Goal: Task Accomplishment & Management: Manage account settings

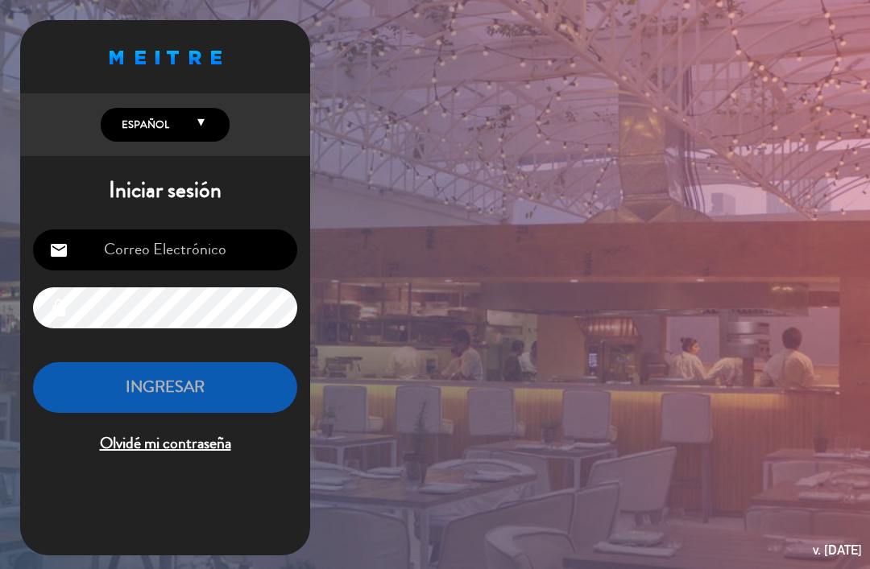
type input "[PERSON_NAME][EMAIL_ADDRESS][DOMAIN_NAME]"
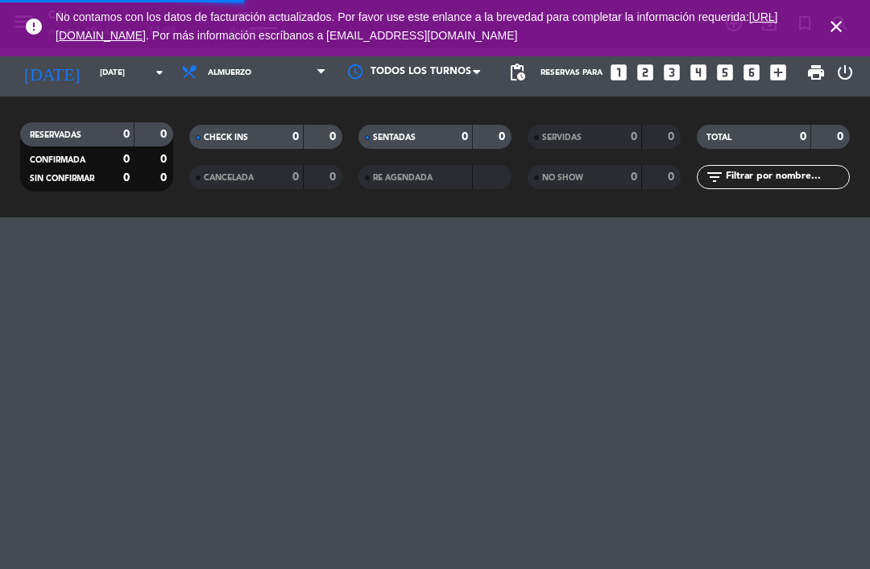
click at [835, 27] on icon "close" at bounding box center [835, 26] width 19 height 19
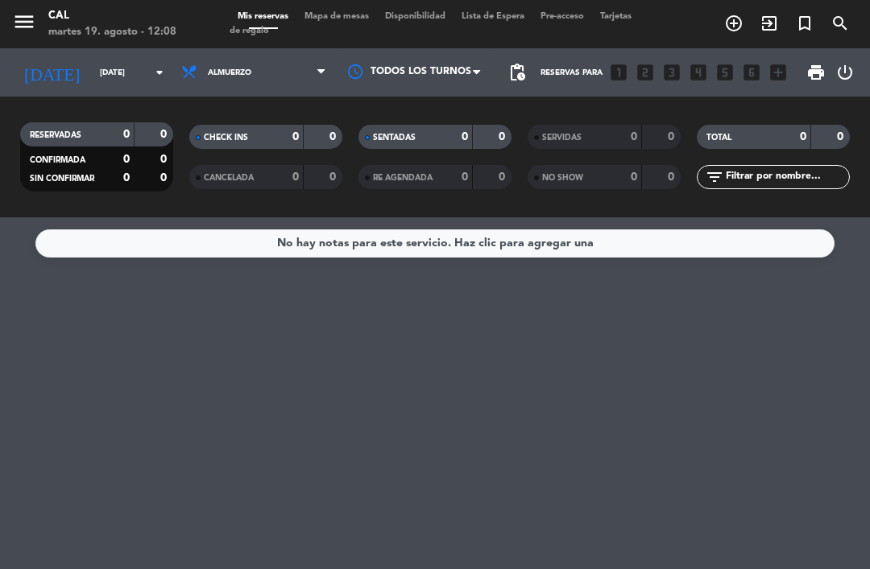
click at [544, 564] on div "No hay notas para este servicio. Haz clic para agregar una" at bounding box center [435, 393] width 870 height 352
click at [26, 14] on icon "menu" at bounding box center [24, 22] width 24 height 24
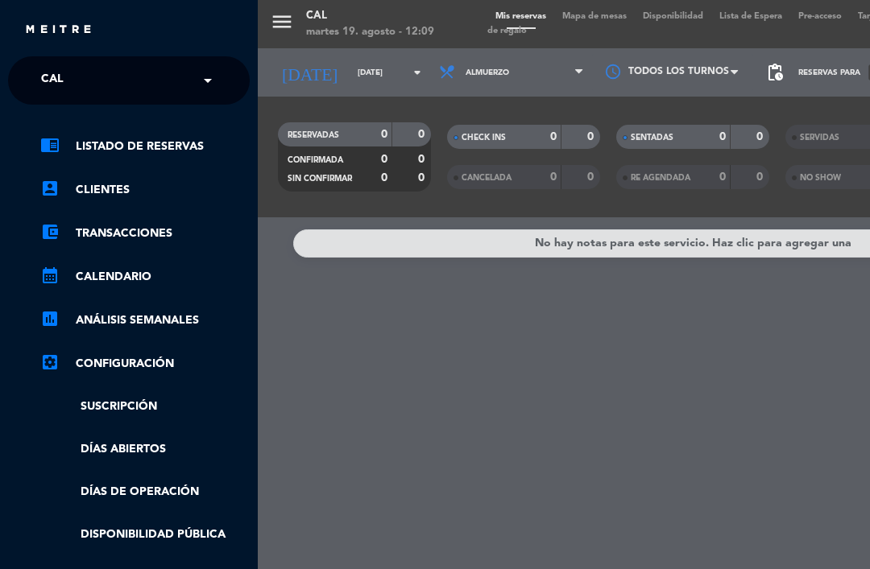
click at [360, 418] on div "menu CAL [DATE] 19. agosto - 12:09 Mis reservas Mapa de mesas Disponibilidad Li…" at bounding box center [693, 284] width 870 height 569
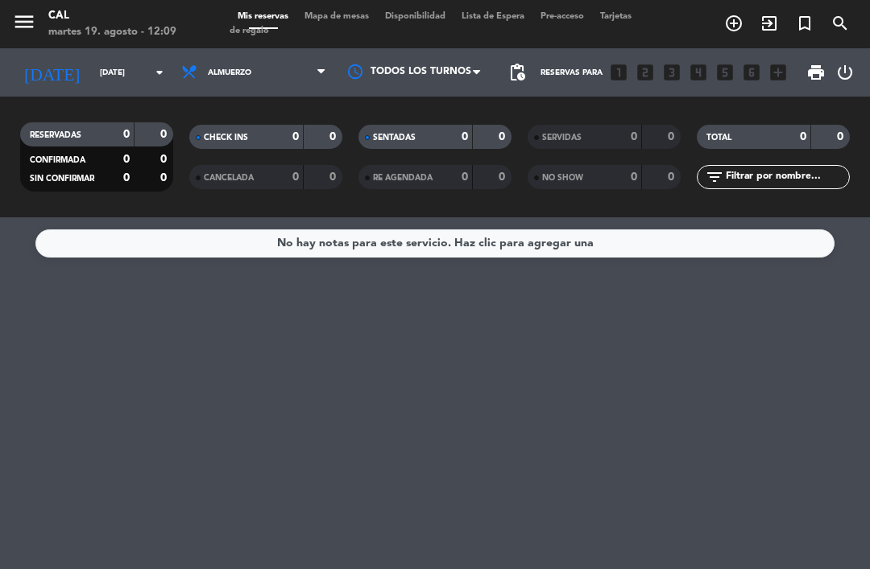
click at [31, 20] on icon "menu" at bounding box center [24, 22] width 24 height 24
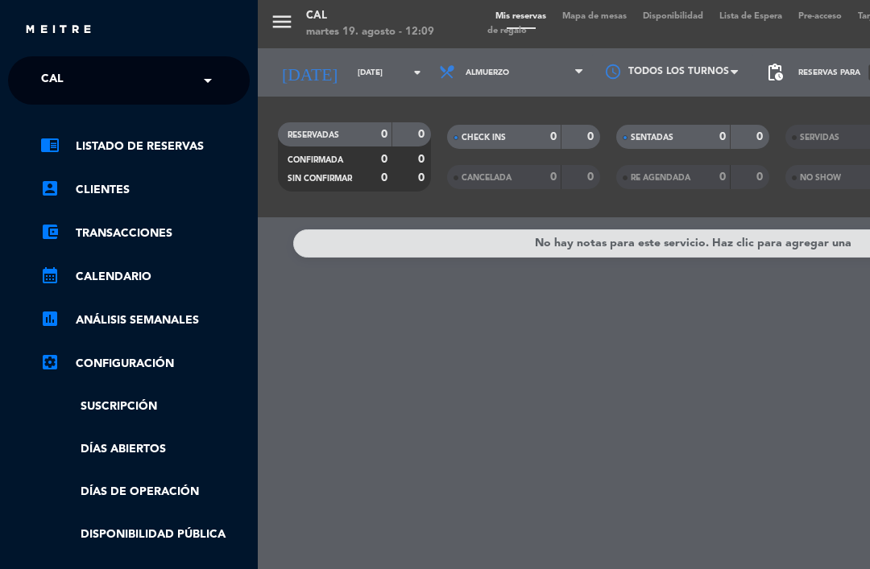
click at [193, 533] on link "Disponibilidad pública" at bounding box center [144, 535] width 209 height 19
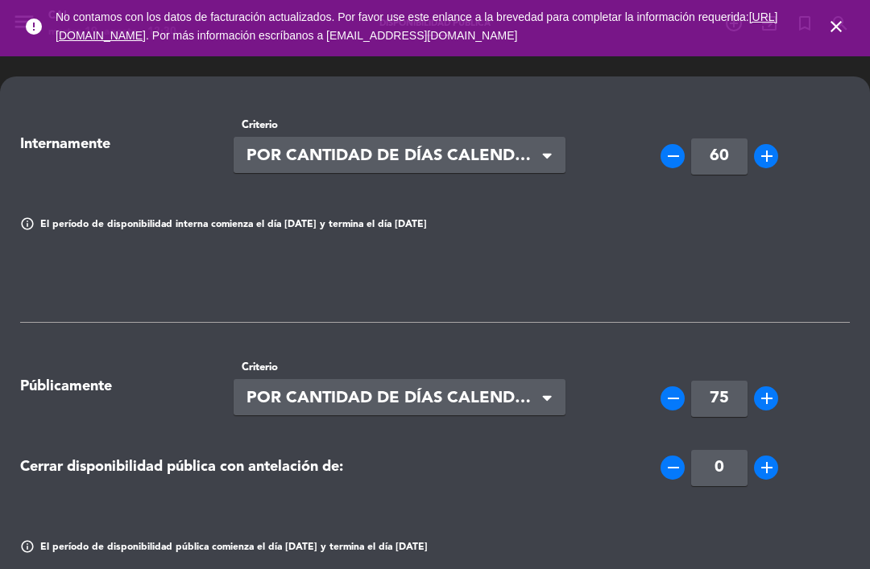
click at [766, 151] on icon "add" at bounding box center [766, 156] width 19 height 19
click at [765, 152] on icon "add" at bounding box center [766, 156] width 19 height 19
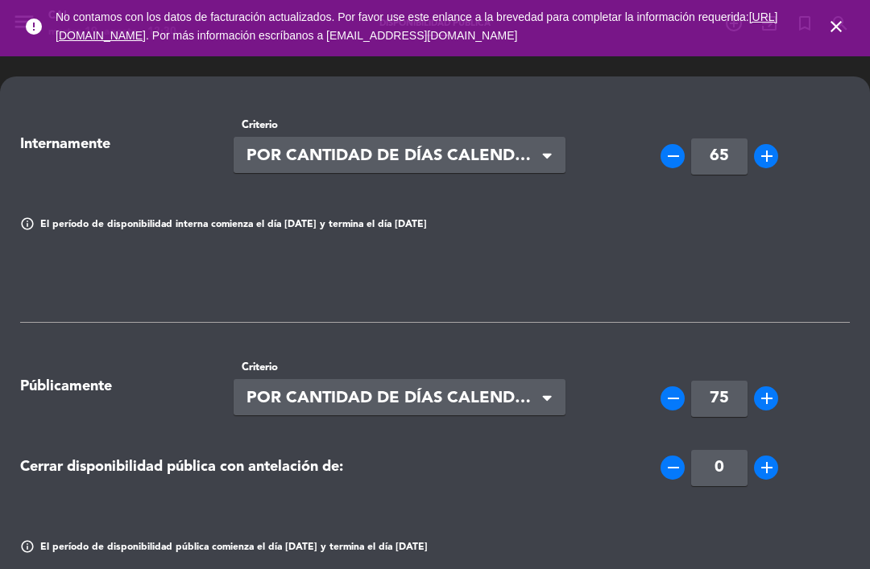
click at [765, 152] on icon "add" at bounding box center [766, 156] width 19 height 19
click at [764, 156] on icon "add" at bounding box center [766, 156] width 19 height 19
click at [767, 158] on icon "add" at bounding box center [766, 156] width 19 height 19
click at [768, 156] on icon "add" at bounding box center [766, 156] width 19 height 19
click at [768, 155] on icon "add" at bounding box center [766, 156] width 19 height 19
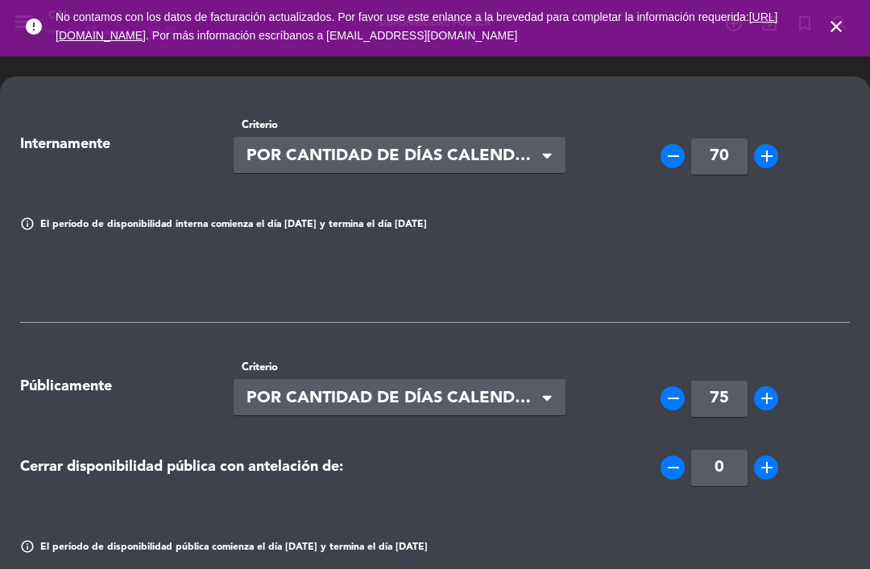
click at [769, 155] on icon "add" at bounding box center [766, 156] width 19 height 19
click at [768, 156] on icon "add" at bounding box center [766, 156] width 19 height 19
click at [771, 153] on icon "add" at bounding box center [766, 156] width 19 height 19
click at [770, 155] on icon "add" at bounding box center [766, 156] width 19 height 19
click at [769, 155] on icon "add" at bounding box center [766, 156] width 19 height 19
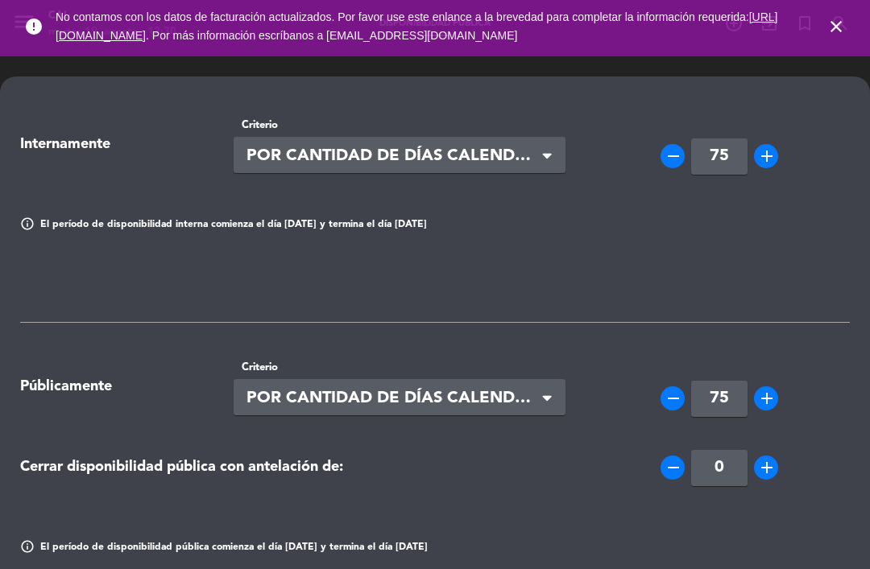
click at [772, 151] on icon "add" at bounding box center [766, 156] width 19 height 19
click at [771, 155] on icon "add" at bounding box center [766, 156] width 19 height 19
click at [770, 155] on icon "add" at bounding box center [766, 156] width 19 height 19
click at [769, 156] on icon "add" at bounding box center [766, 156] width 19 height 19
click at [770, 156] on icon "add" at bounding box center [766, 156] width 19 height 19
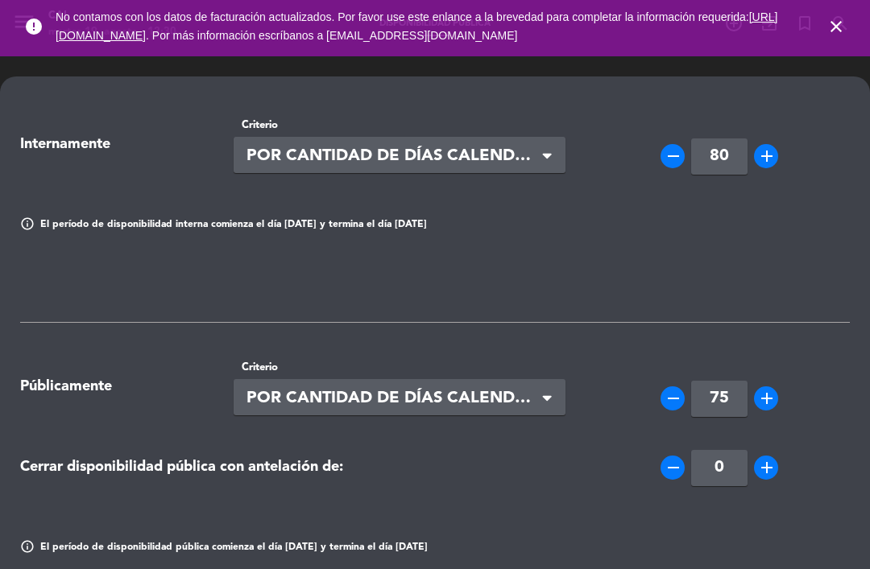
click at [770, 156] on icon "add" at bounding box center [766, 156] width 19 height 19
click at [770, 157] on icon "add" at bounding box center [766, 156] width 19 height 19
click at [769, 155] on icon "add" at bounding box center [766, 156] width 19 height 19
click at [768, 156] on icon "add" at bounding box center [766, 156] width 19 height 19
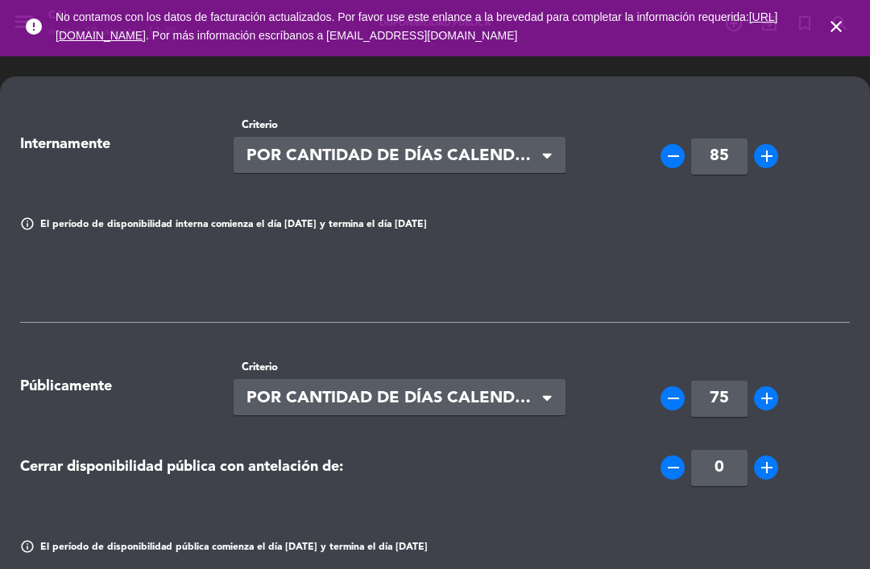
click at [770, 156] on icon "add" at bounding box center [766, 156] width 19 height 19
click at [770, 155] on icon "add" at bounding box center [766, 156] width 19 height 19
click at [771, 155] on icon "add" at bounding box center [766, 156] width 19 height 19
click at [772, 153] on icon "add" at bounding box center [766, 156] width 19 height 19
click at [772, 152] on icon "add" at bounding box center [766, 156] width 19 height 19
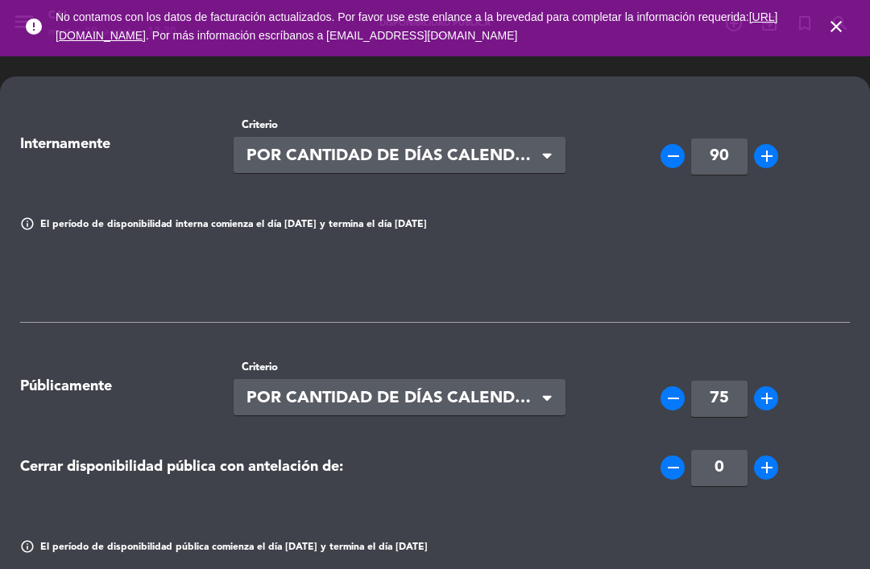
click at [772, 155] on icon "add" at bounding box center [766, 156] width 19 height 19
click at [769, 155] on icon "add" at bounding box center [766, 156] width 19 height 19
click at [769, 154] on icon "add" at bounding box center [766, 156] width 19 height 19
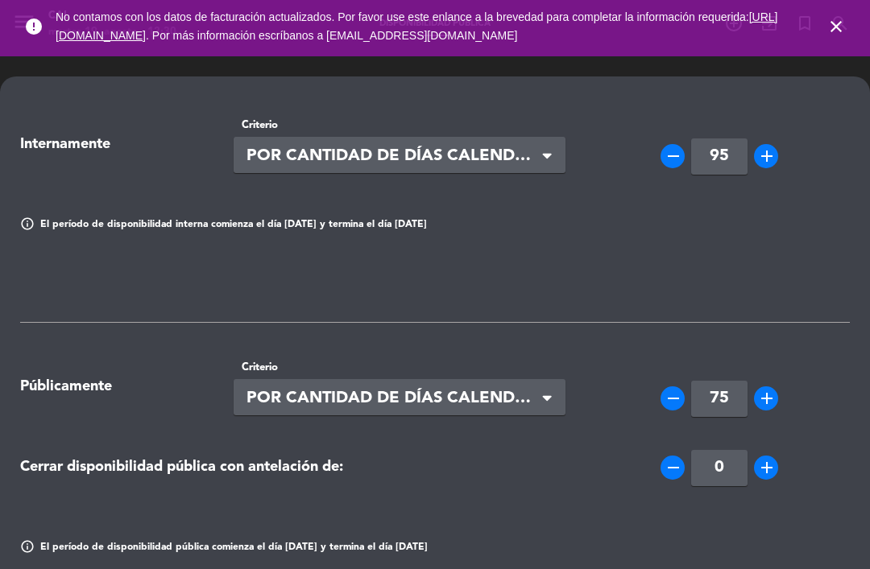
click at [769, 155] on icon "add" at bounding box center [766, 156] width 19 height 19
click at [771, 155] on icon "add" at bounding box center [766, 156] width 19 height 19
click at [769, 160] on icon "add" at bounding box center [766, 156] width 19 height 19
click at [768, 163] on icon "add" at bounding box center [766, 156] width 19 height 19
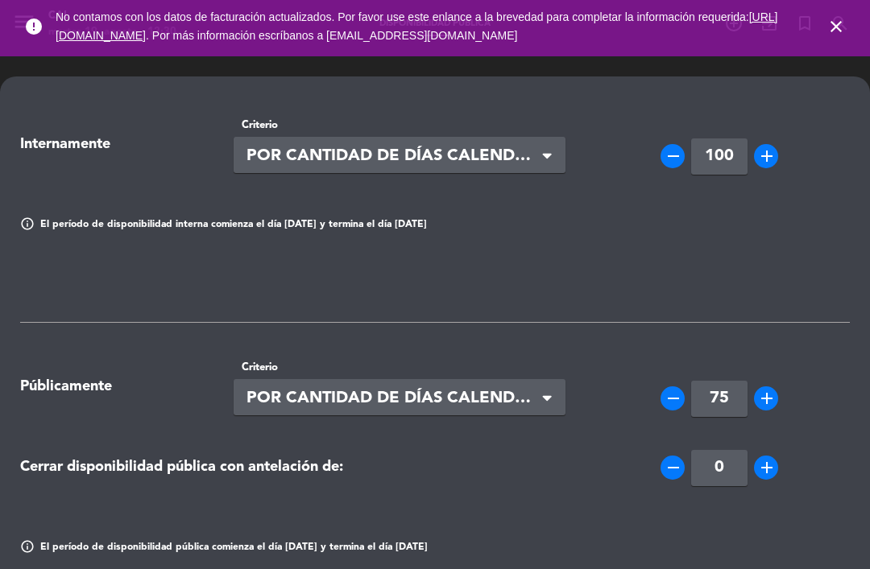
click at [769, 159] on icon "add" at bounding box center [766, 156] width 19 height 19
click at [771, 157] on icon "add" at bounding box center [766, 156] width 19 height 19
click at [774, 156] on icon "add" at bounding box center [766, 156] width 19 height 19
click at [773, 159] on icon "add" at bounding box center [766, 156] width 19 height 19
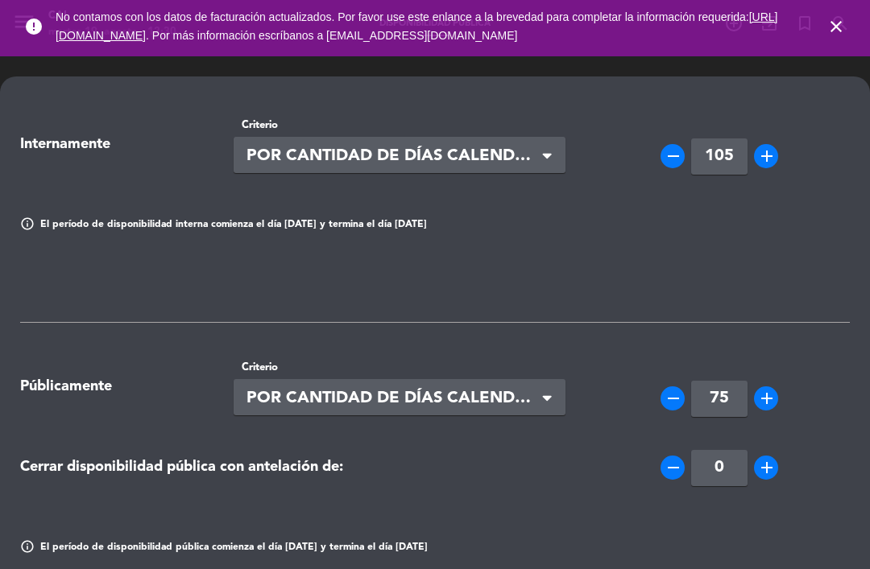
click at [676, 156] on icon "remove" at bounding box center [673, 156] width 19 height 19
click at [836, 25] on icon "close" at bounding box center [835, 26] width 19 height 19
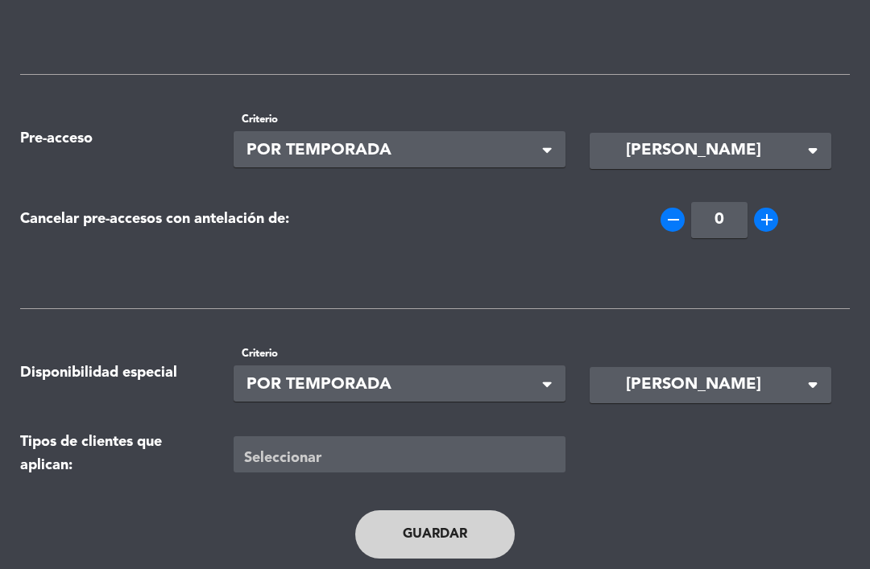
scroll to position [569, 0]
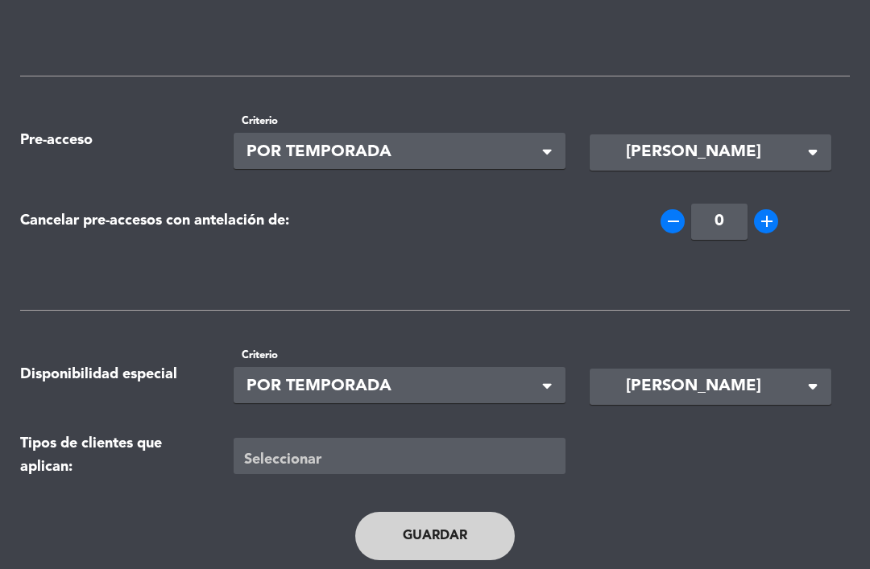
click at [459, 533] on button "Guardar" at bounding box center [434, 536] width 159 height 48
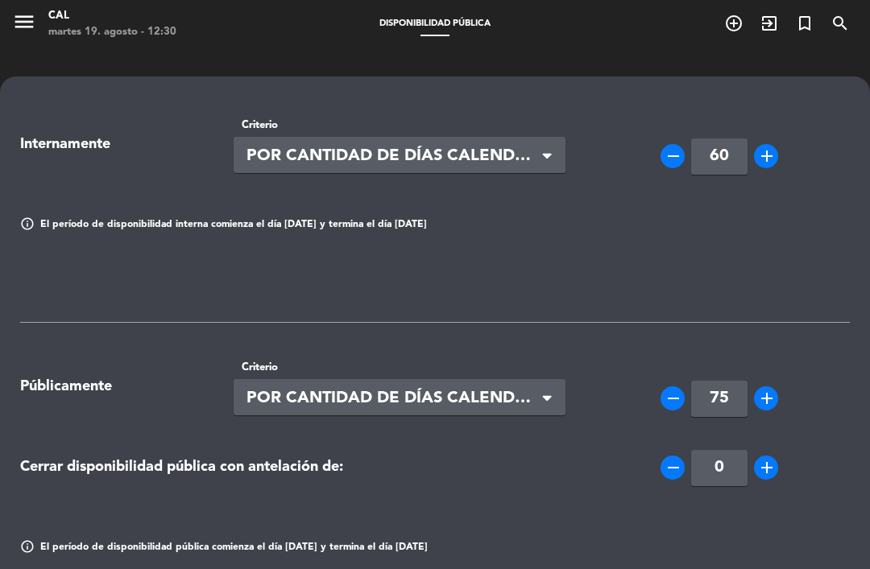
scroll to position [0, 0]
click at [27, 16] on icon "menu" at bounding box center [24, 22] width 24 height 24
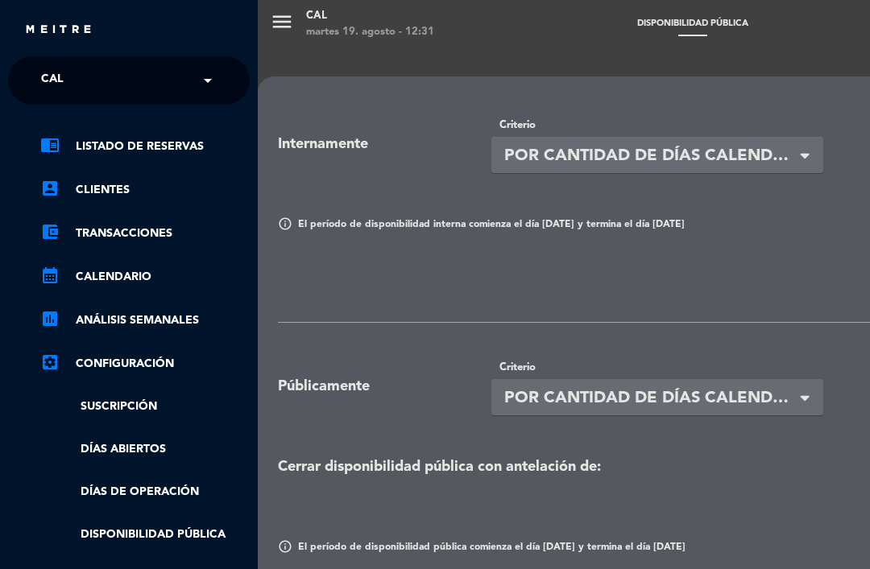
click at [739, 314] on div "menu CAL [DATE] 19. agosto - 12:31 Disponibilidad pública add_circle_outline ex…" at bounding box center [693, 284] width 870 height 569
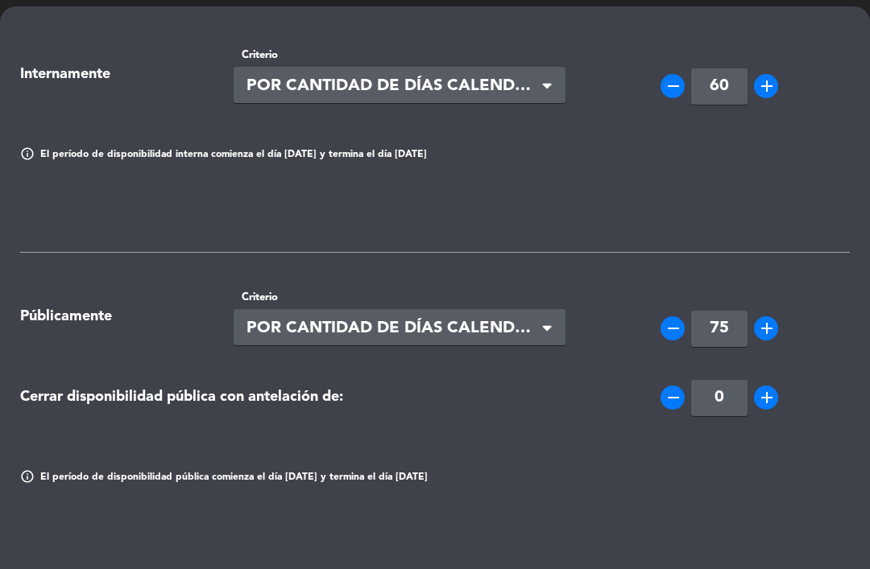
scroll to position [71, 0]
click at [671, 85] on icon "remove" at bounding box center [673, 85] width 19 height 19
click at [669, 82] on icon "remove" at bounding box center [673, 85] width 19 height 19
click at [668, 85] on icon "remove" at bounding box center [673, 85] width 19 height 19
click at [670, 88] on icon "remove" at bounding box center [673, 85] width 19 height 19
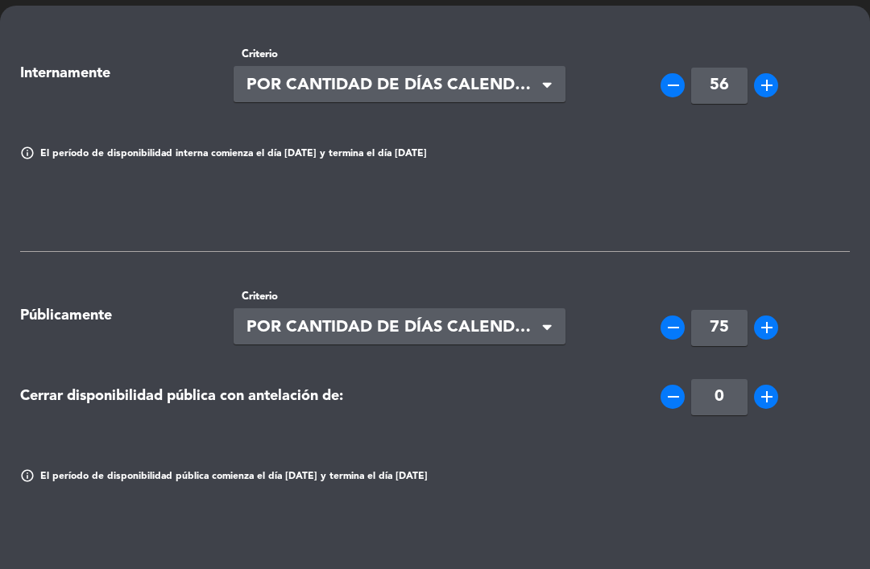
click at [672, 86] on icon "remove" at bounding box center [673, 85] width 19 height 19
click at [673, 88] on icon "remove" at bounding box center [673, 85] width 19 height 19
click at [775, 89] on icon "add" at bounding box center [766, 85] width 19 height 19
click at [764, 93] on icon "add" at bounding box center [766, 85] width 19 height 19
click at [759, 92] on icon "add" at bounding box center [766, 85] width 19 height 19
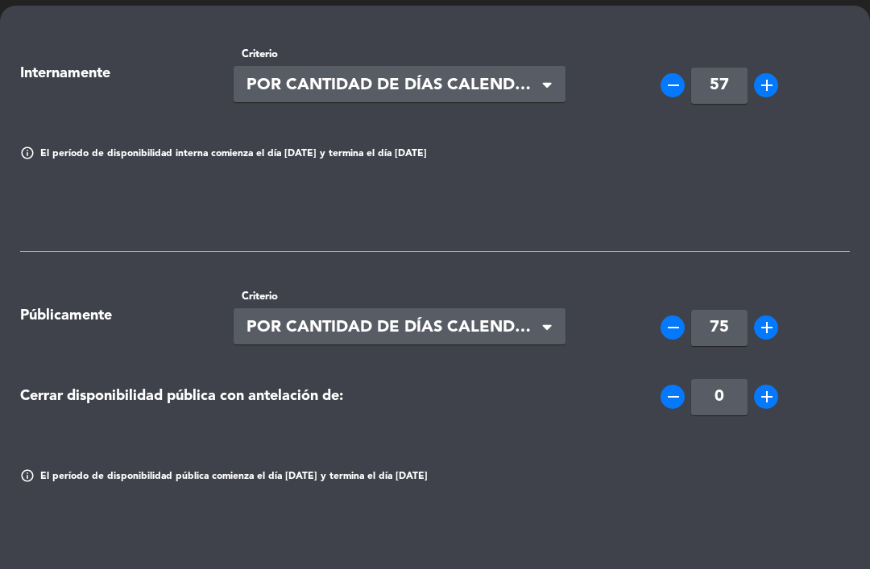
click at [761, 90] on icon "add" at bounding box center [766, 85] width 19 height 19
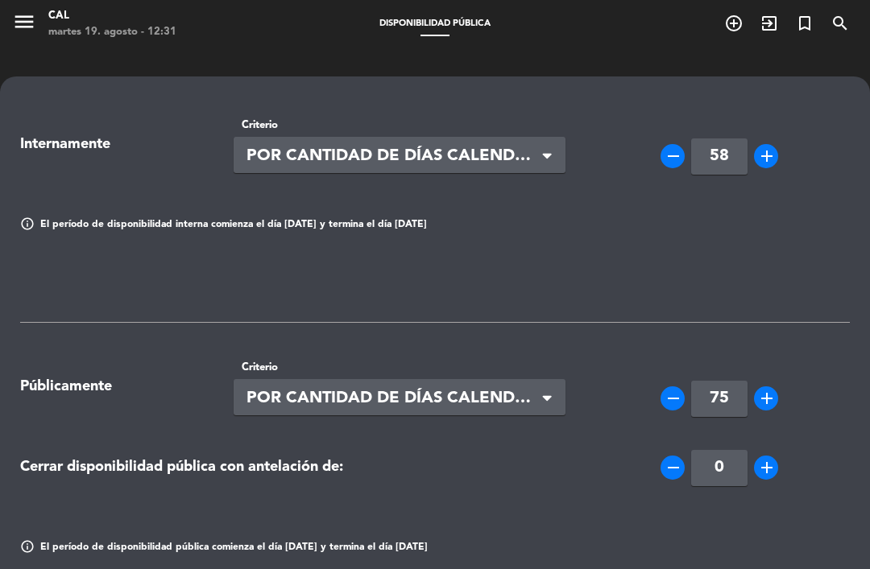
scroll to position [0, 0]
click at [768, 160] on icon "add" at bounding box center [766, 156] width 19 height 19
click at [766, 160] on icon "add" at bounding box center [766, 156] width 19 height 19
click at [762, 161] on icon "add" at bounding box center [766, 156] width 19 height 19
click at [751, 226] on div "info El período de disponibilidad interna comienza el día [DATE] y termina el d…" at bounding box center [435, 225] width 854 height 16
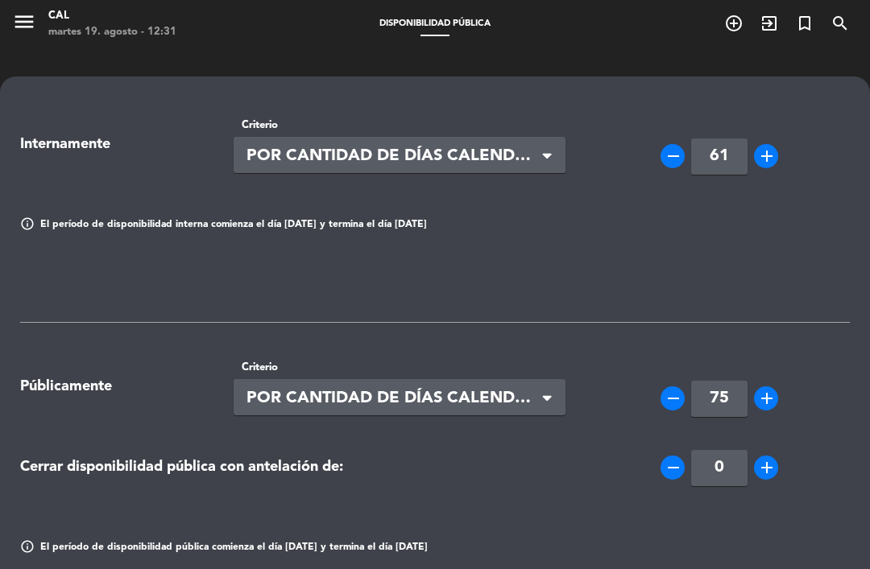
click at [759, 264] on div "info El período de disponibilidad interna comienza el día [DATE] y termina el d…" at bounding box center [435, 225] width 854 height 81
click at [768, 160] on icon "add" at bounding box center [766, 156] width 19 height 19
click at [764, 159] on icon "add" at bounding box center [766, 156] width 19 height 19
click at [759, 163] on icon "add" at bounding box center [766, 156] width 19 height 19
click at [757, 165] on icon "add" at bounding box center [766, 156] width 19 height 19
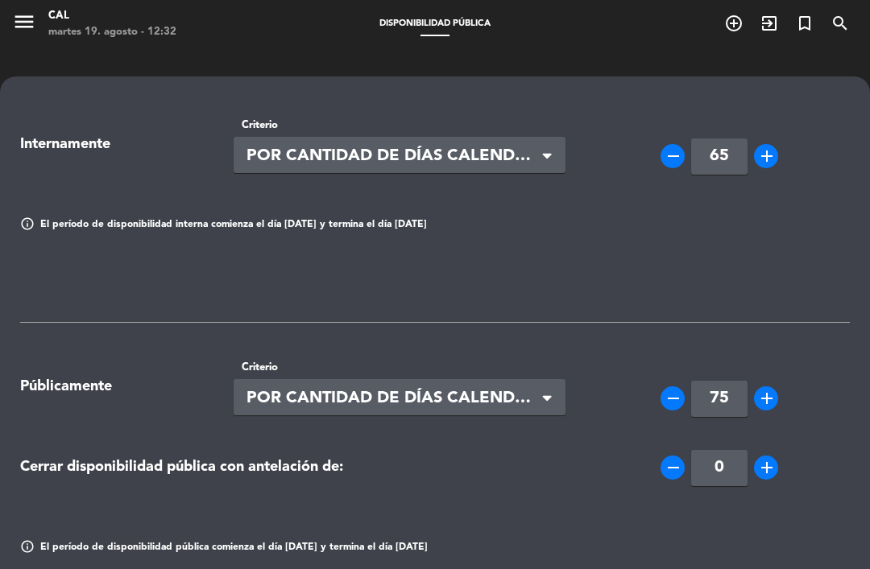
click at [747, 156] on input "65" at bounding box center [719, 157] width 56 height 36
click at [758, 162] on icon "add" at bounding box center [766, 156] width 19 height 19
click at [759, 161] on icon "add" at bounding box center [766, 156] width 19 height 19
click at [759, 163] on icon "add" at bounding box center [766, 156] width 19 height 19
click at [761, 158] on icon "add" at bounding box center [766, 156] width 19 height 19
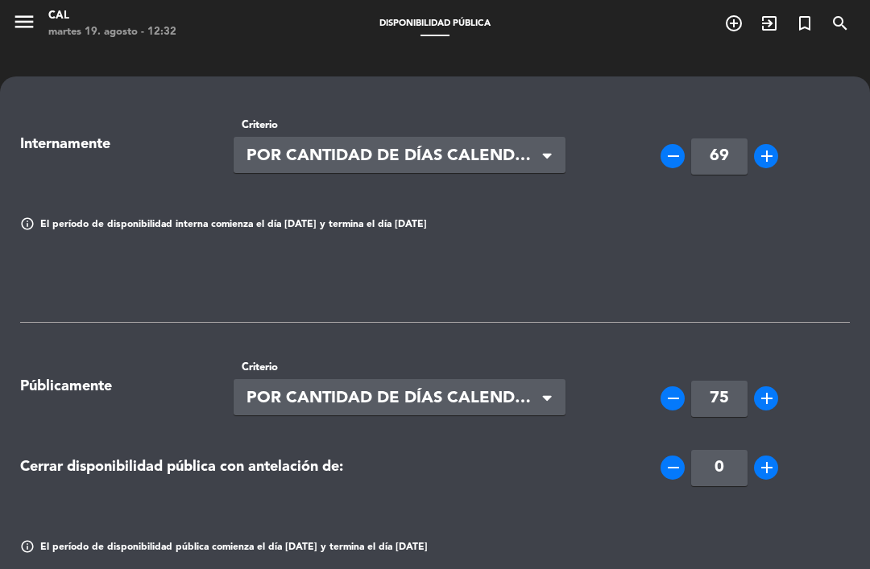
click at [768, 158] on icon "add" at bounding box center [766, 156] width 19 height 19
click at [766, 159] on icon "add" at bounding box center [766, 156] width 19 height 19
click at [767, 159] on icon "add" at bounding box center [766, 156] width 19 height 19
click at [765, 158] on icon "add" at bounding box center [766, 156] width 19 height 19
click at [764, 159] on icon "add" at bounding box center [766, 156] width 19 height 19
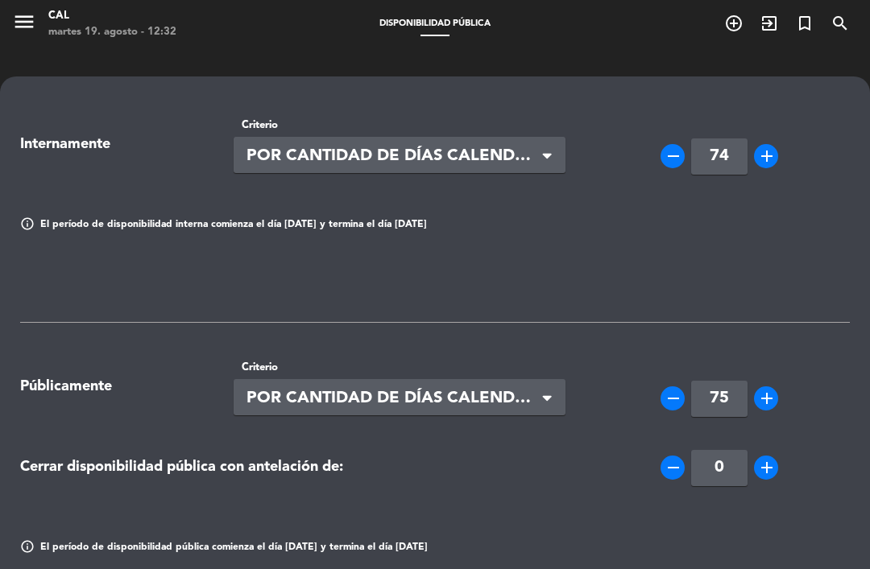
click at [765, 159] on icon "add" at bounding box center [766, 156] width 19 height 19
click at [766, 158] on icon "add" at bounding box center [766, 156] width 19 height 19
click at [768, 157] on icon "add" at bounding box center [766, 156] width 19 height 19
click at [767, 157] on icon "add" at bounding box center [766, 156] width 19 height 19
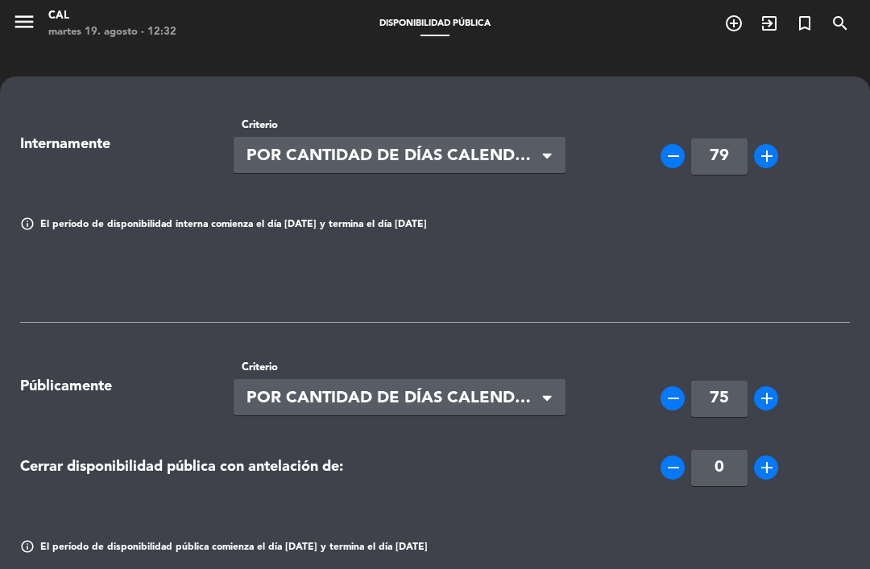
click at [767, 157] on icon "add" at bounding box center [766, 156] width 19 height 19
click at [767, 156] on icon "add" at bounding box center [766, 156] width 19 height 19
click at [768, 156] on icon "add" at bounding box center [766, 156] width 19 height 19
click at [768, 158] on icon "add" at bounding box center [766, 156] width 19 height 19
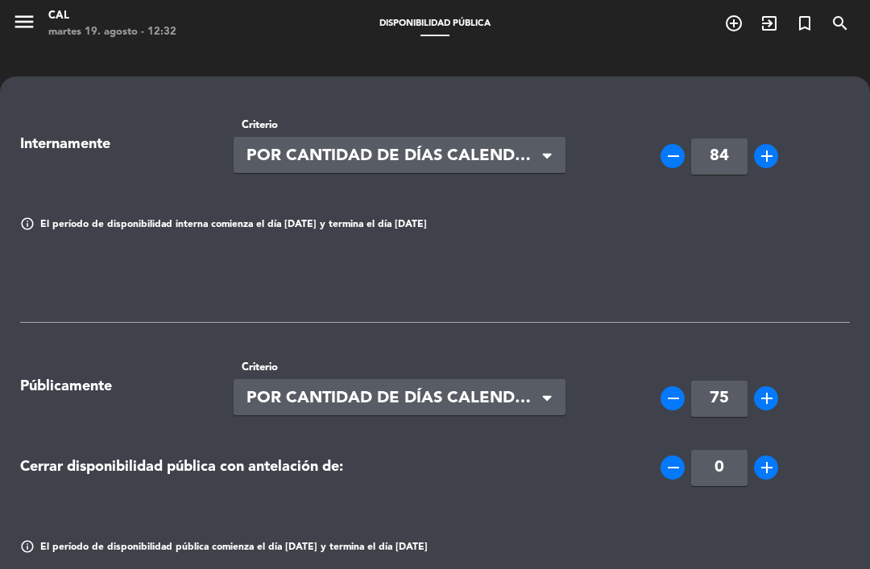
click at [766, 157] on icon "add" at bounding box center [766, 156] width 19 height 19
click at [752, 221] on div "info El período de disponibilidad interna comienza el día [DATE] y termina el d…" at bounding box center [435, 225] width 854 height 16
click at [768, 156] on icon "add" at bounding box center [766, 156] width 19 height 19
click at [770, 155] on icon "add" at bounding box center [766, 156] width 19 height 19
click at [768, 156] on icon "add" at bounding box center [766, 156] width 19 height 19
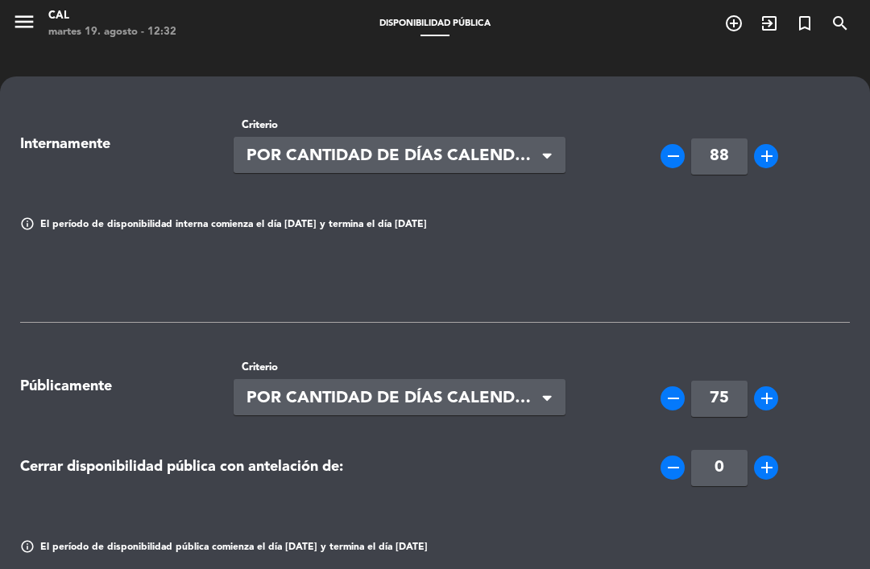
click at [764, 158] on icon "add" at bounding box center [766, 156] width 19 height 19
click at [763, 159] on icon "add" at bounding box center [766, 156] width 19 height 19
click at [762, 159] on icon "add" at bounding box center [766, 156] width 19 height 19
click at [761, 159] on icon "add" at bounding box center [766, 156] width 19 height 19
click at [764, 159] on icon "add" at bounding box center [766, 156] width 19 height 19
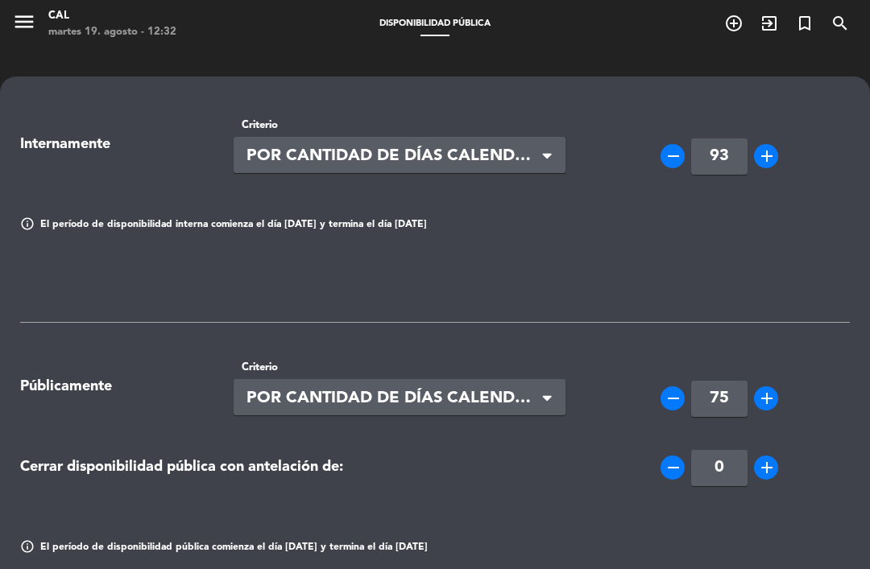
click at [763, 159] on icon "add" at bounding box center [766, 156] width 19 height 19
click at [762, 160] on icon "add" at bounding box center [766, 156] width 19 height 19
click at [761, 159] on icon "add" at bounding box center [766, 156] width 19 height 19
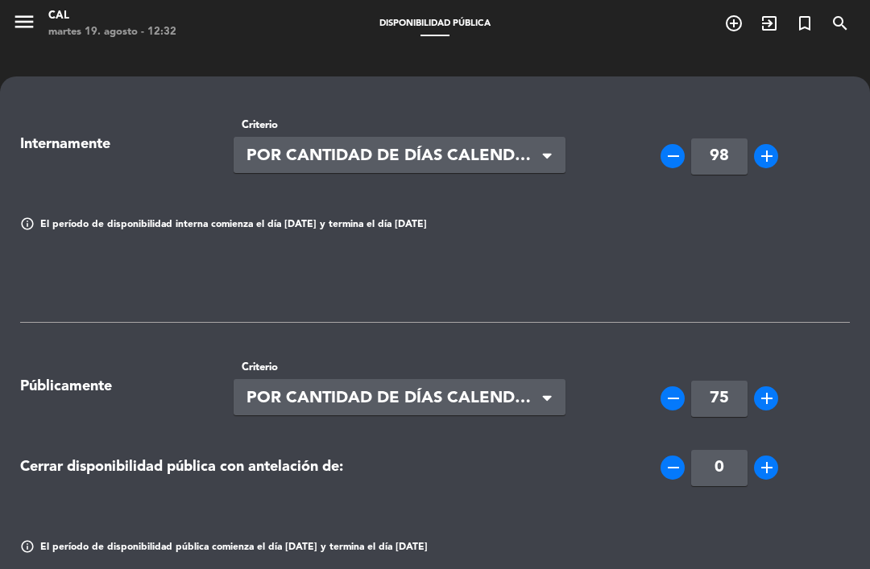
click at [762, 159] on icon "add" at bounding box center [766, 156] width 19 height 19
click at [763, 158] on icon "add" at bounding box center [766, 156] width 19 height 19
click at [763, 157] on icon "add" at bounding box center [766, 156] width 19 height 19
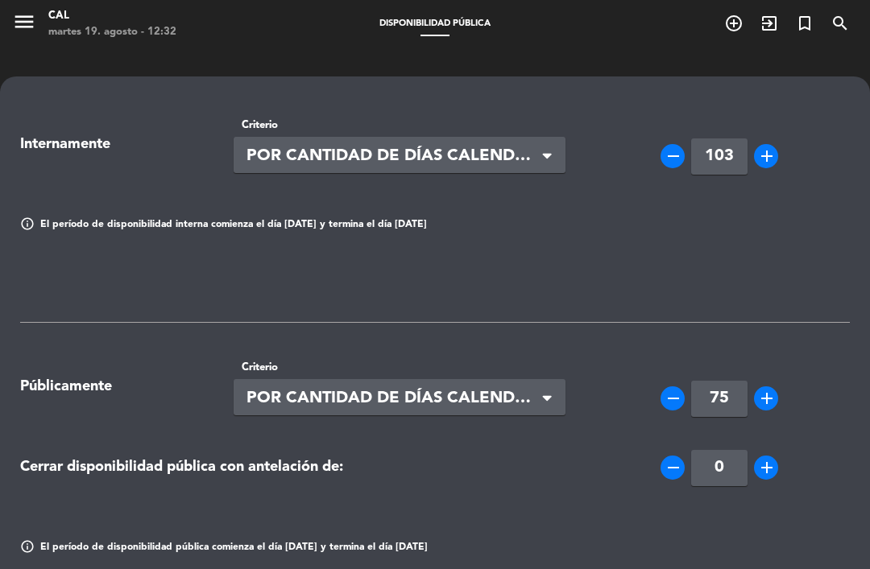
click at [762, 157] on icon "add" at bounding box center [766, 156] width 19 height 19
click at [764, 157] on icon "add" at bounding box center [766, 156] width 19 height 19
click at [764, 158] on icon "add" at bounding box center [766, 156] width 19 height 19
click at [763, 160] on icon "add" at bounding box center [766, 156] width 19 height 19
click at [764, 159] on icon "add" at bounding box center [766, 156] width 19 height 19
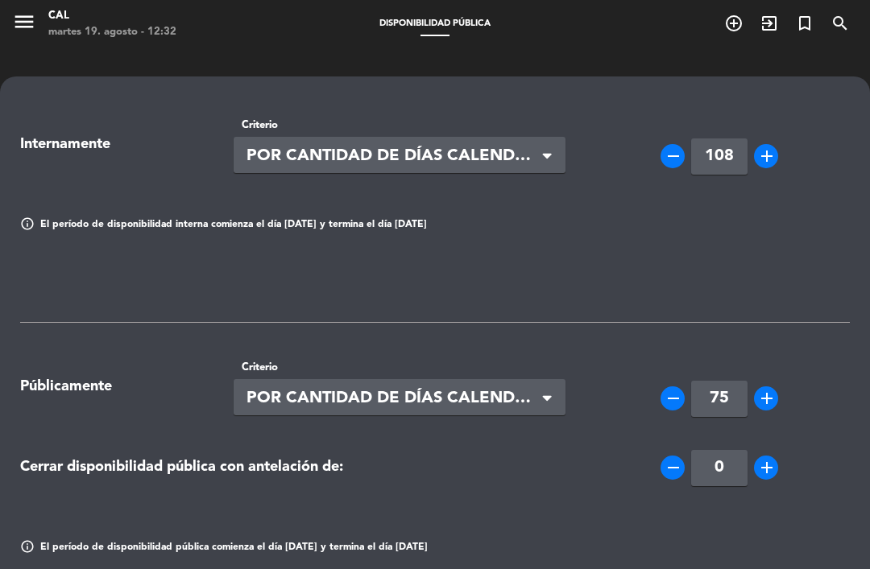
click at [673, 158] on icon "remove" at bounding box center [673, 156] width 19 height 19
click at [683, 155] on button "remove" at bounding box center [672, 156] width 24 height 24
click at [685, 157] on button "remove" at bounding box center [672, 156] width 24 height 24
type input "104"
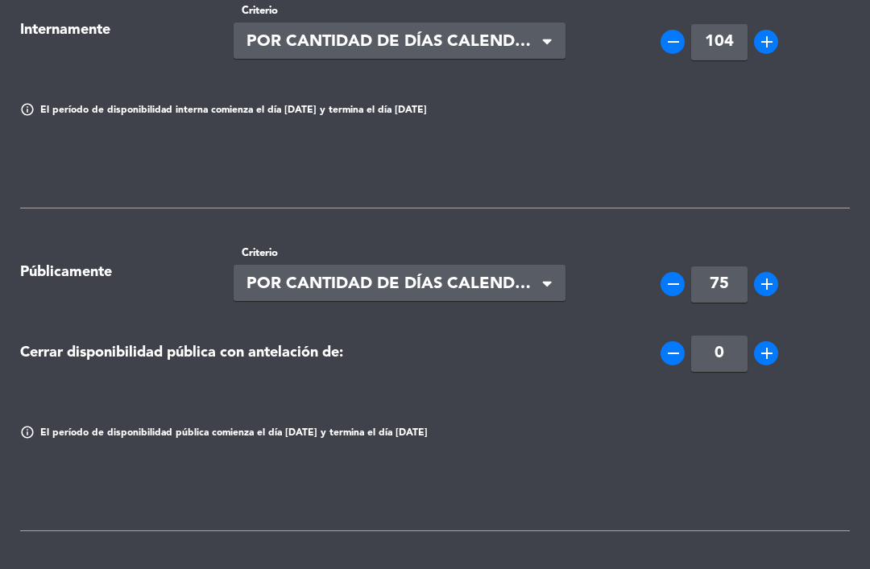
scroll to position [128, 0]
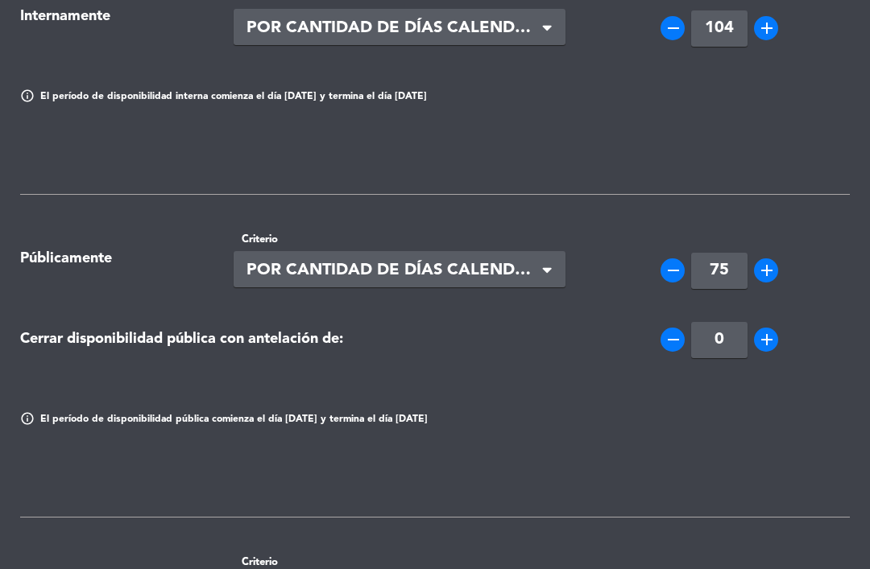
click at [766, 268] on icon "add" at bounding box center [766, 270] width 19 height 19
click at [767, 268] on icon "add" at bounding box center [766, 270] width 19 height 19
click at [768, 270] on icon "add" at bounding box center [766, 270] width 19 height 19
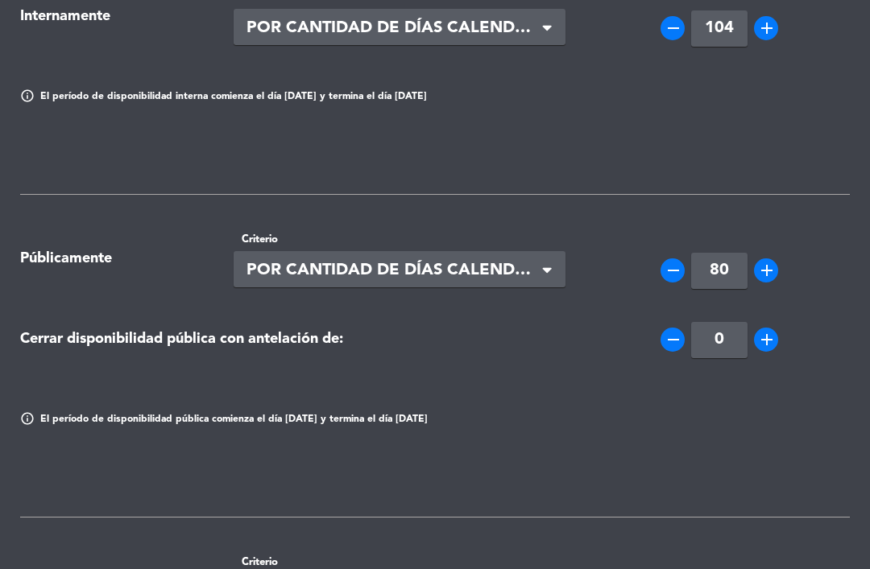
click at [771, 272] on icon "add" at bounding box center [766, 270] width 19 height 19
click at [772, 271] on icon "add" at bounding box center [766, 270] width 19 height 19
click at [773, 270] on icon "add" at bounding box center [766, 270] width 19 height 19
click at [774, 271] on icon "add" at bounding box center [766, 270] width 19 height 19
click at [771, 270] on icon "add" at bounding box center [766, 270] width 19 height 19
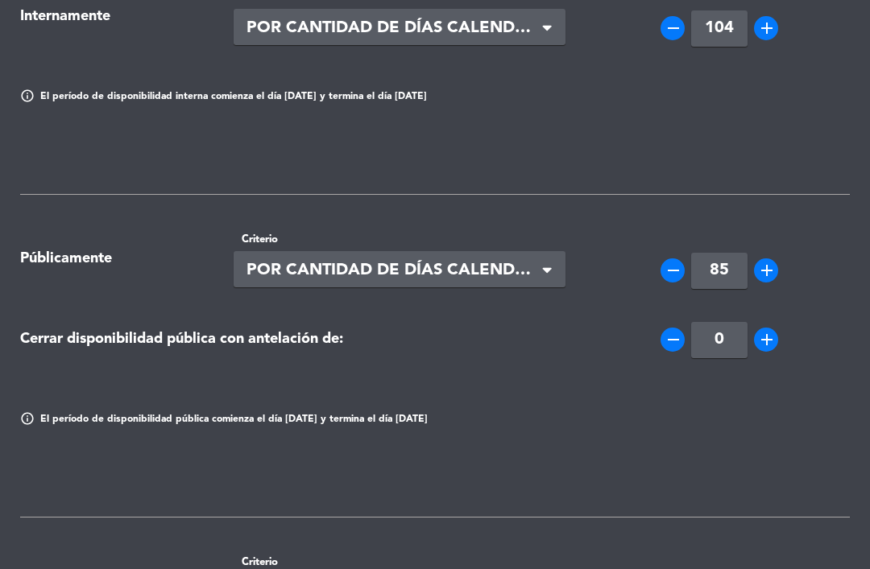
click at [771, 270] on icon "add" at bounding box center [766, 270] width 19 height 19
click at [768, 266] on icon "add" at bounding box center [766, 270] width 19 height 19
click at [765, 267] on icon "add" at bounding box center [766, 270] width 19 height 19
click at [764, 266] on icon "add" at bounding box center [766, 270] width 19 height 19
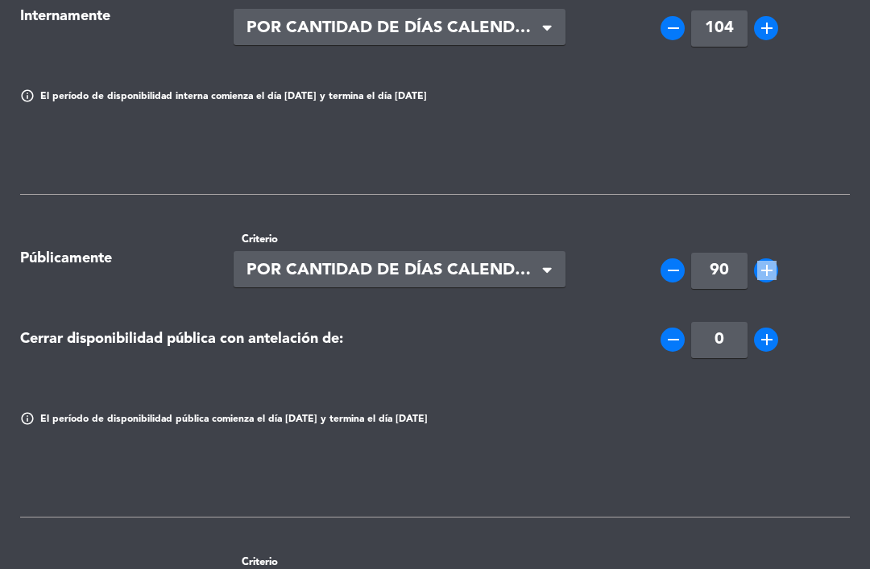
click at [755, 184] on div "Internamente Criterio Seleccionar × POR CANTIDAD DE DÍAS CALENDARIO × remove 10…" at bounding box center [435, 497] width 830 height 1041
click at [774, 267] on icon "add" at bounding box center [766, 270] width 19 height 19
click at [772, 271] on icon "add" at bounding box center [766, 270] width 19 height 19
click at [771, 270] on icon "add" at bounding box center [766, 270] width 19 height 19
click at [768, 271] on icon "add" at bounding box center [766, 270] width 19 height 19
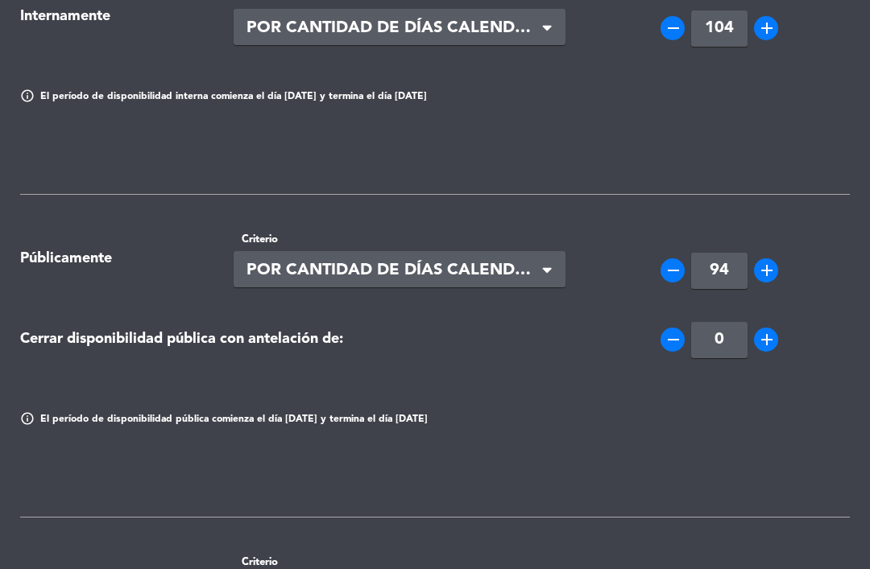
click at [769, 270] on icon "add" at bounding box center [766, 270] width 19 height 19
click at [769, 271] on icon "add" at bounding box center [766, 270] width 19 height 19
click at [770, 270] on icon "add" at bounding box center [766, 270] width 19 height 19
click at [771, 269] on icon "add" at bounding box center [766, 270] width 19 height 19
click at [768, 271] on icon "add" at bounding box center [766, 270] width 19 height 19
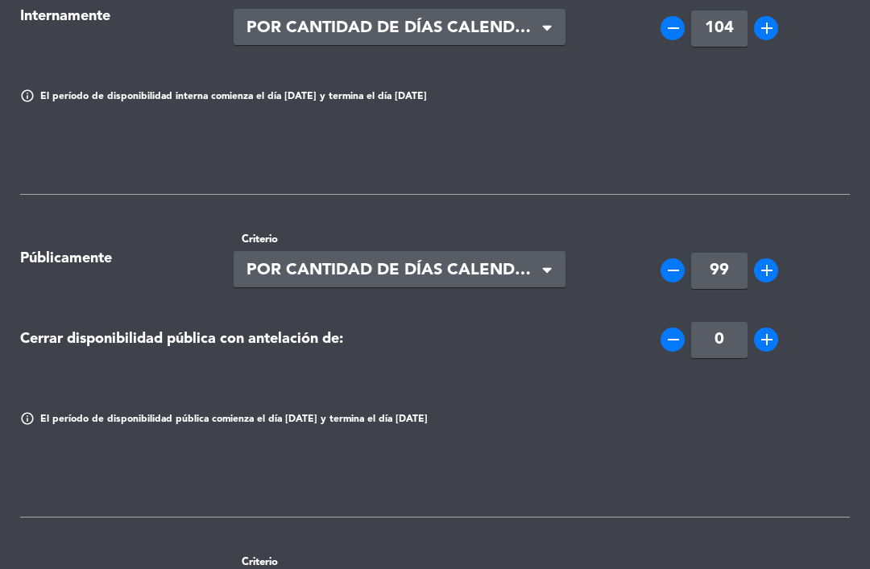
click at [770, 271] on icon "add" at bounding box center [766, 270] width 19 height 19
click at [772, 270] on icon "add" at bounding box center [766, 270] width 19 height 19
click at [770, 269] on icon "add" at bounding box center [766, 270] width 19 height 19
click at [770, 270] on icon "add" at bounding box center [766, 270] width 19 height 19
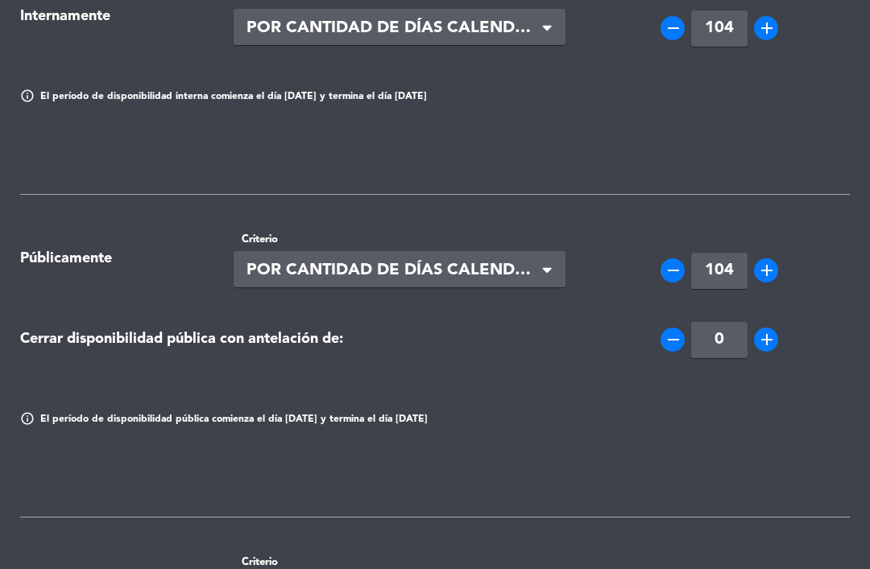
click at [772, 270] on icon "add" at bounding box center [766, 270] width 19 height 19
click at [773, 268] on icon "add" at bounding box center [766, 270] width 19 height 19
click at [681, 267] on icon "remove" at bounding box center [673, 270] width 19 height 19
click at [673, 269] on icon "remove" at bounding box center [673, 270] width 19 height 19
type input "104"
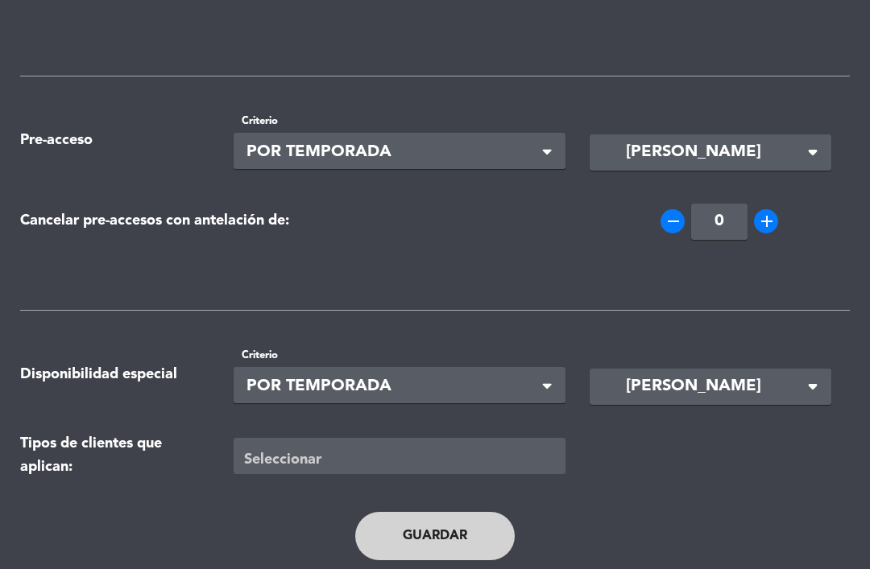
scroll to position [569, 0]
click at [442, 532] on button "Guardar" at bounding box center [434, 536] width 159 height 48
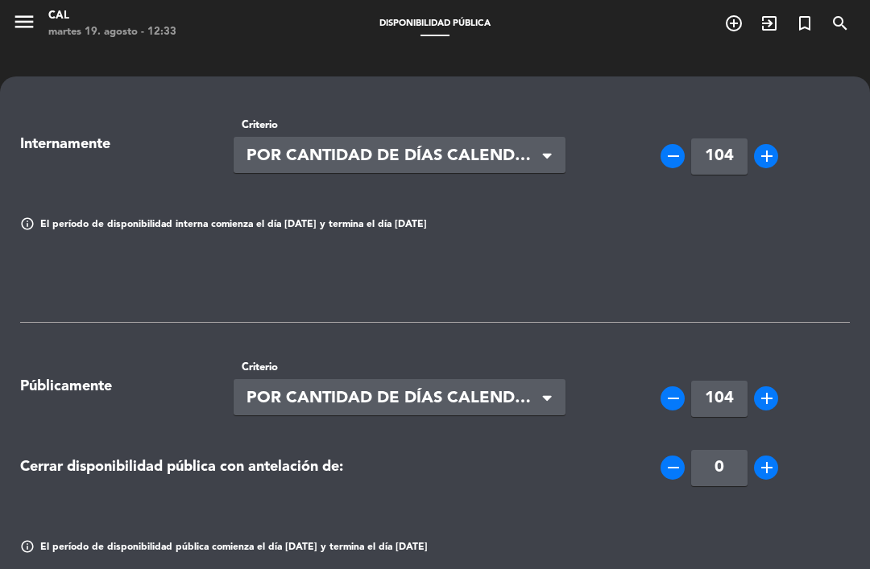
scroll to position [0, 0]
click at [27, 17] on icon "menu" at bounding box center [24, 22] width 24 height 24
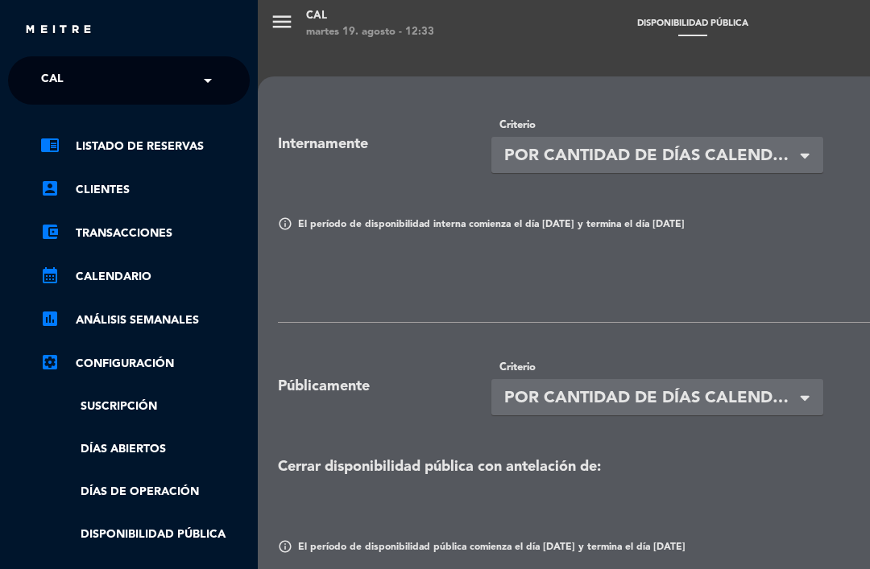
click at [182, 151] on link "chrome_reader_mode Listado de Reservas" at bounding box center [144, 146] width 209 height 19
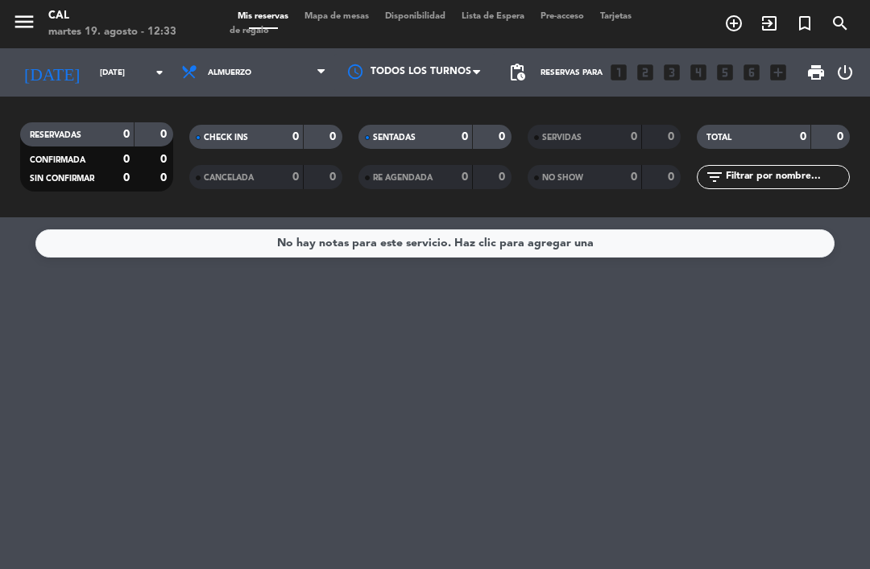
click at [738, 19] on icon "add_circle_outline" at bounding box center [733, 23] width 19 height 19
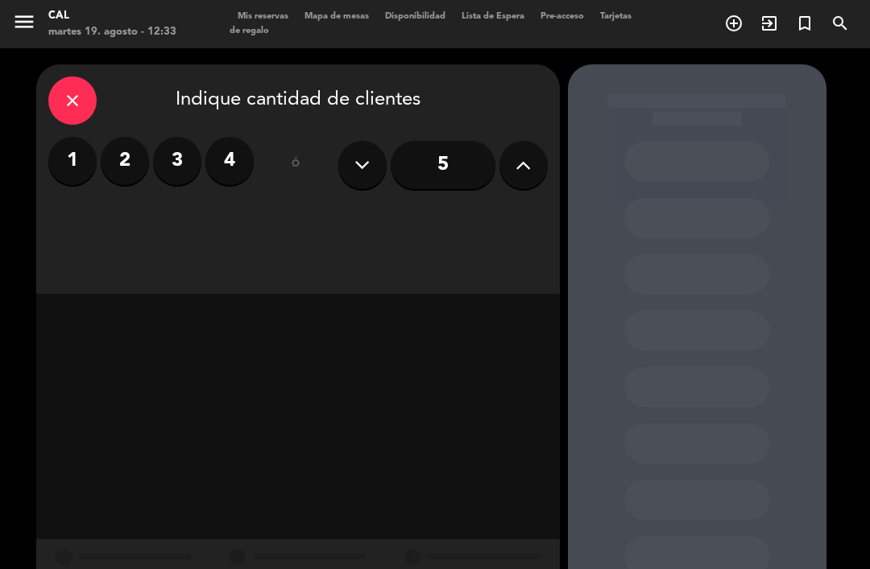
click at [234, 159] on label "4" at bounding box center [229, 161] width 48 height 48
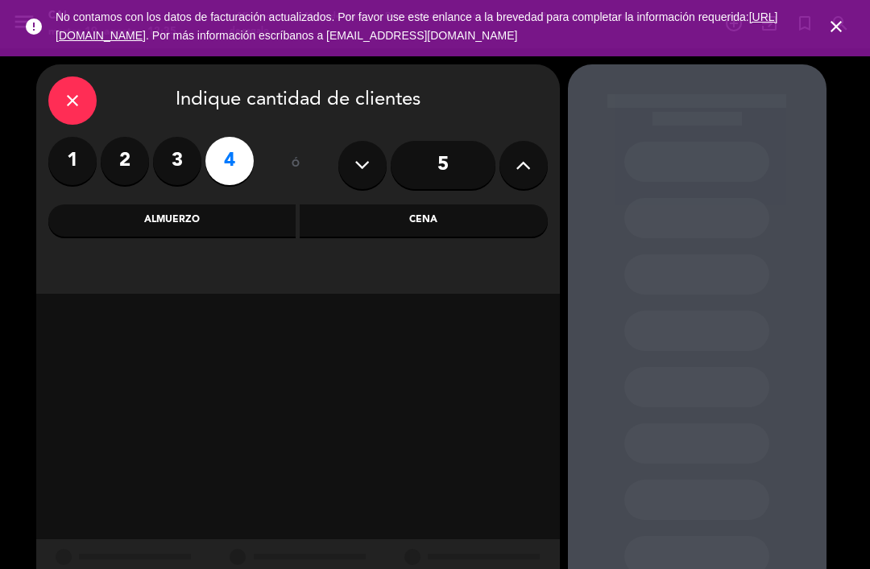
click at [221, 226] on div "Almuerzo" at bounding box center [172, 221] width 248 height 32
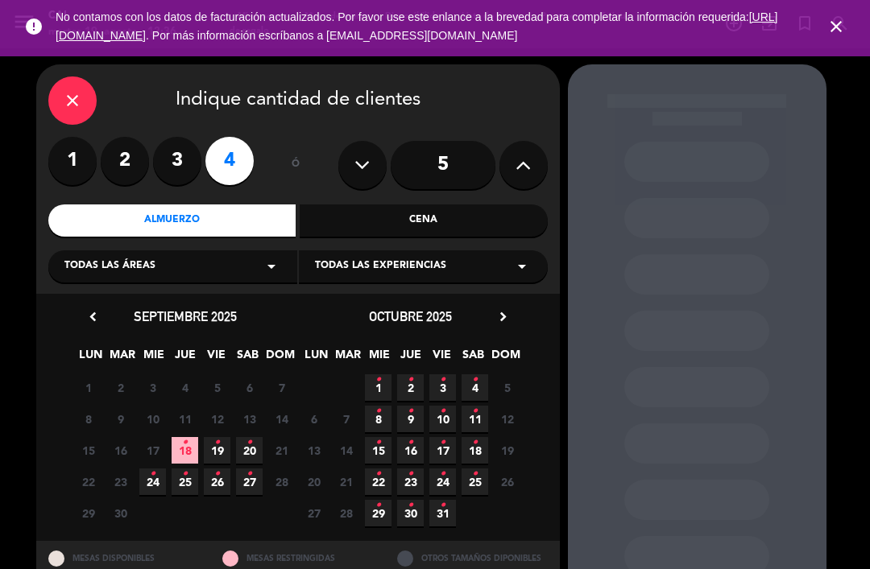
click at [498, 317] on icon "chevron_right" at bounding box center [503, 316] width 17 height 17
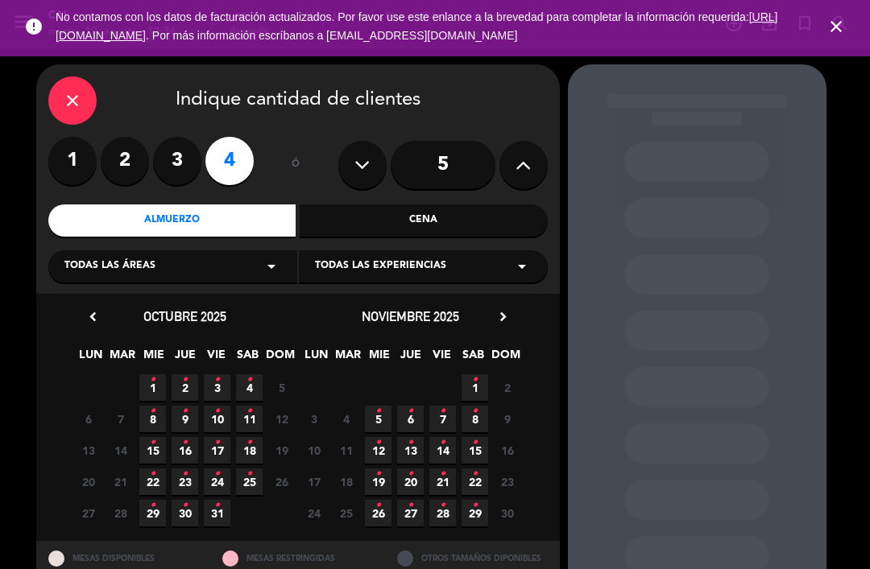
click at [379, 449] on icon "•" at bounding box center [378, 443] width 6 height 26
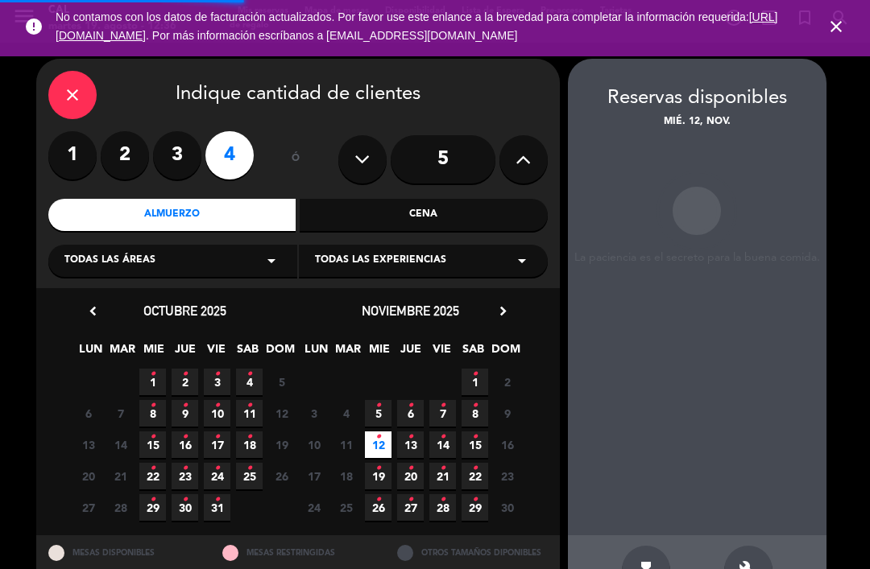
scroll to position [6, 0]
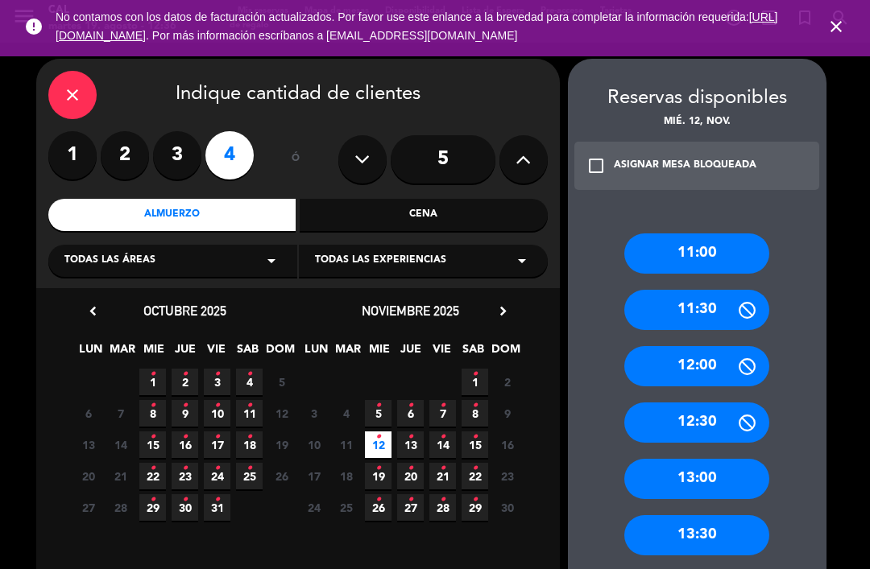
click at [722, 234] on div "11:00" at bounding box center [696, 254] width 145 height 40
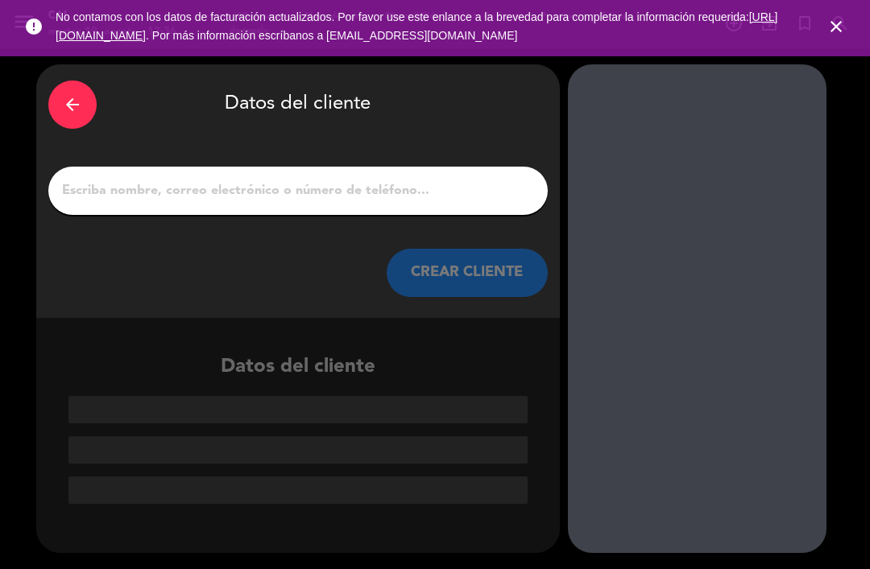
click at [346, 180] on input "1" at bounding box center [297, 191] width 475 height 23
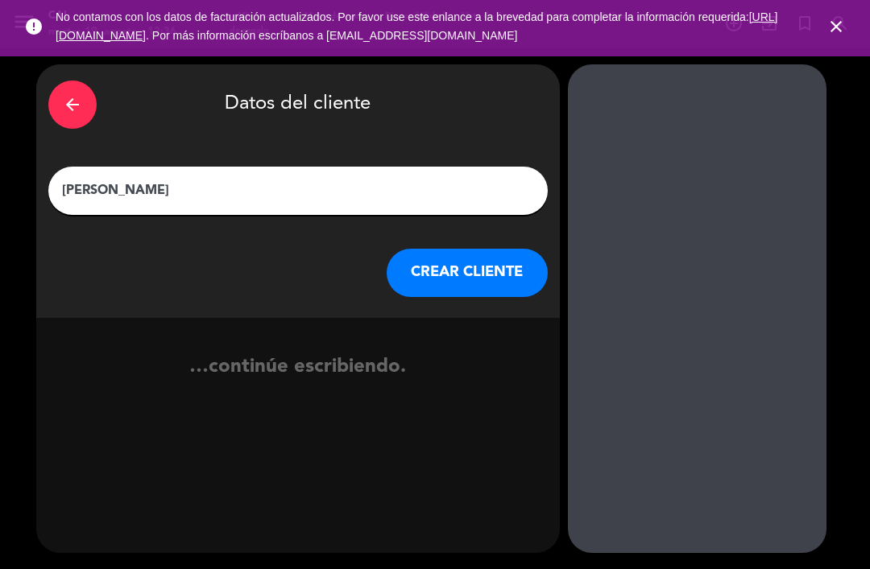
type input "[PERSON_NAME]"
click at [494, 249] on button "CREAR CLIENTE" at bounding box center [467, 273] width 161 height 48
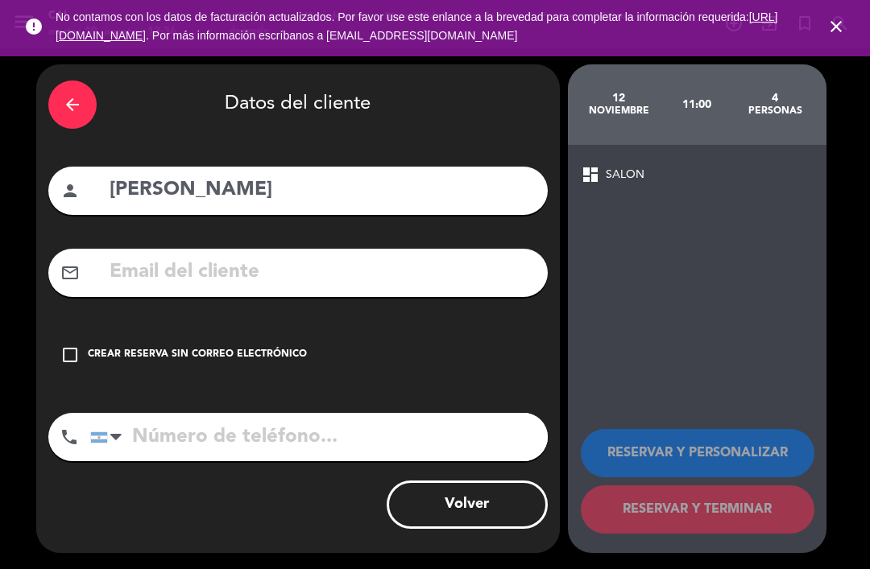
click at [380, 256] on input "text" at bounding box center [322, 272] width 428 height 33
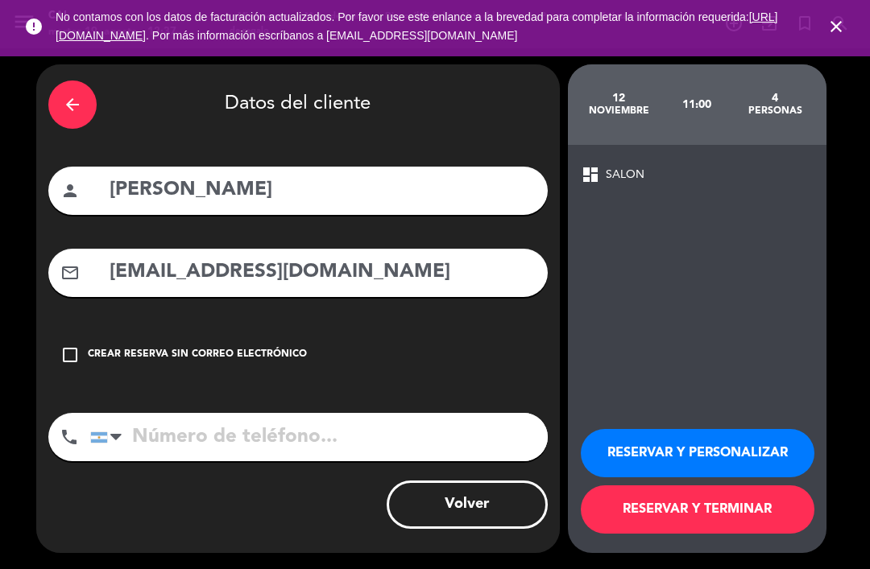
type input "[EMAIL_ADDRESS][DOMAIN_NAME]"
click at [358, 413] on input "tel" at bounding box center [318, 437] width 457 height 48
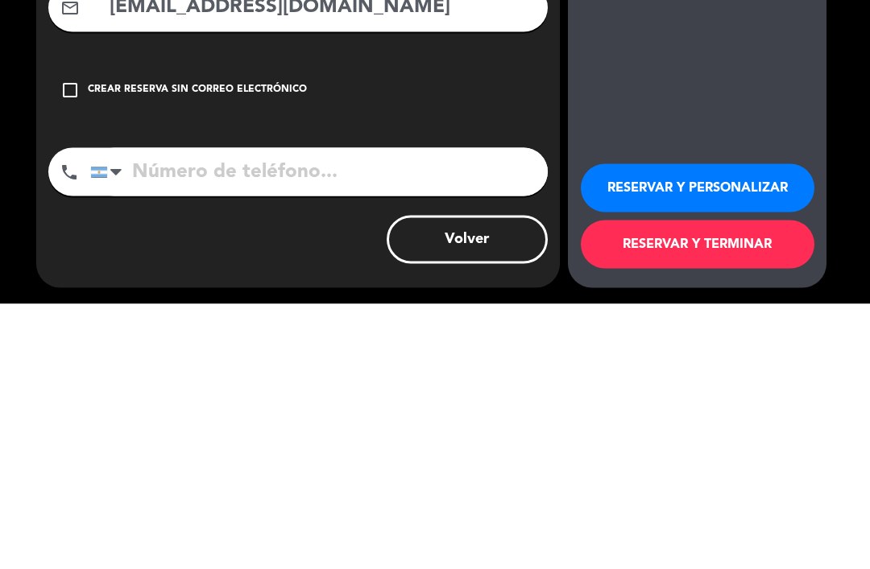
type input "9"
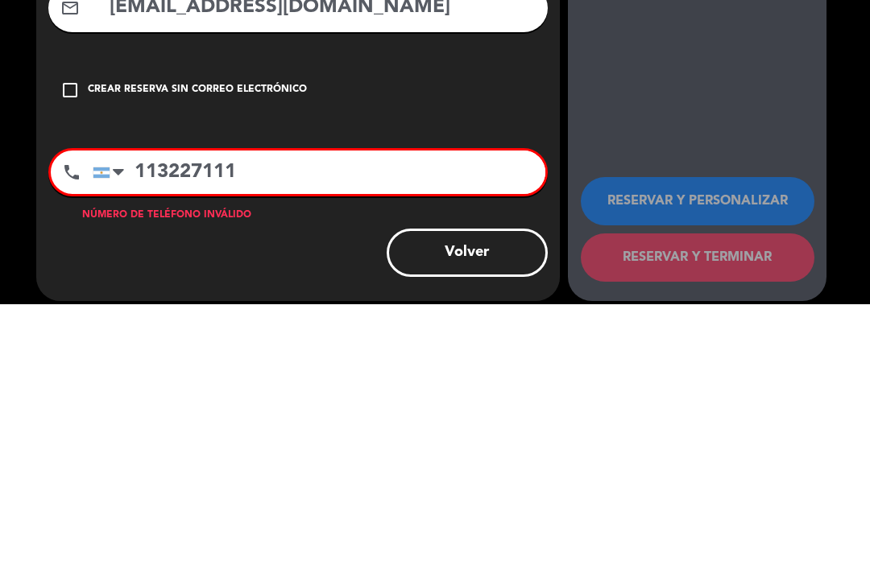
click at [139, 416] on input "113227111" at bounding box center [319, 437] width 453 height 43
click at [125, 416] on div at bounding box center [111, 437] width 37 height 42
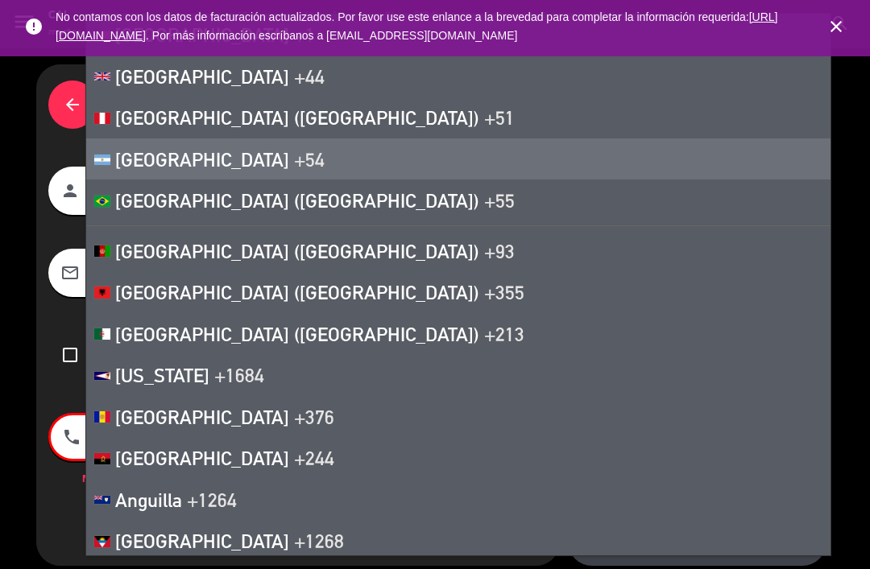
click at [233, 155] on li "[GEOGRAPHIC_DATA] +54" at bounding box center [458, 160] width 744 height 42
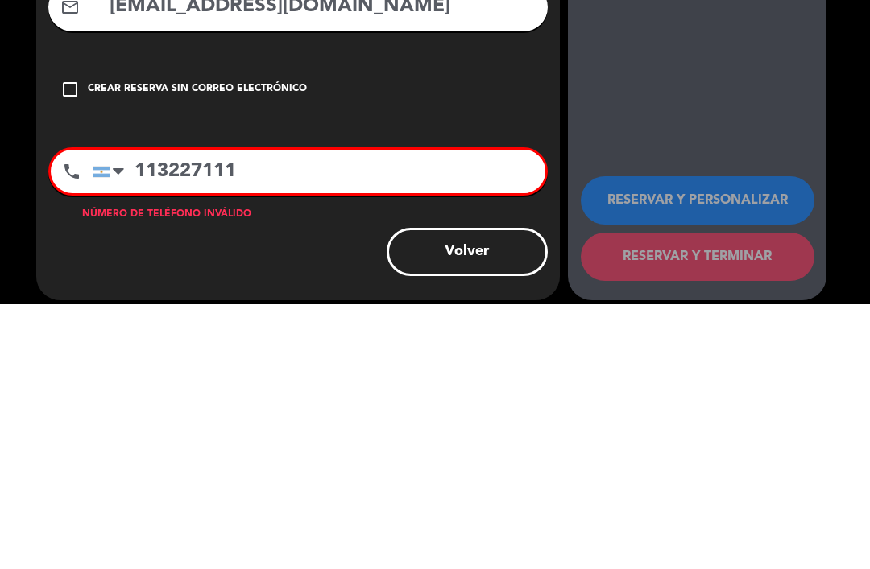
click at [289, 416] on input "113227111" at bounding box center [319, 437] width 453 height 43
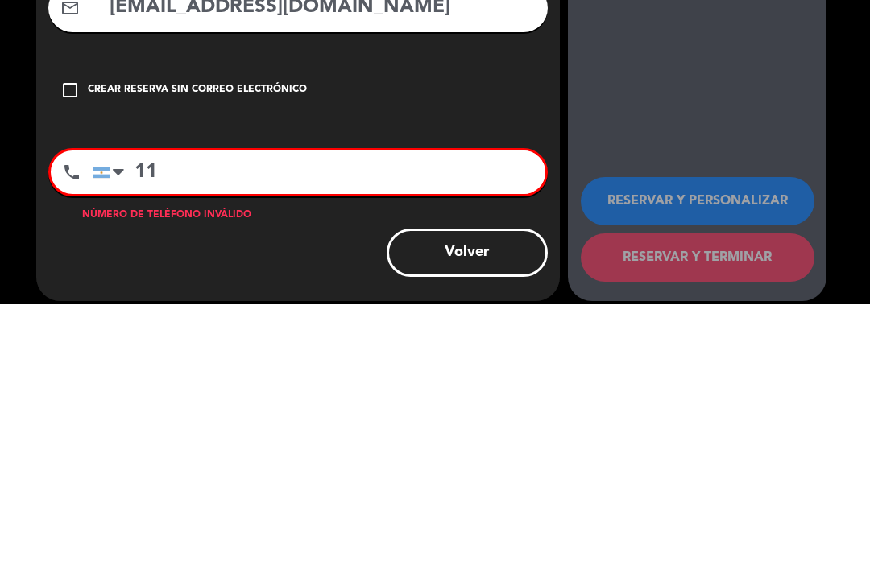
type input "1"
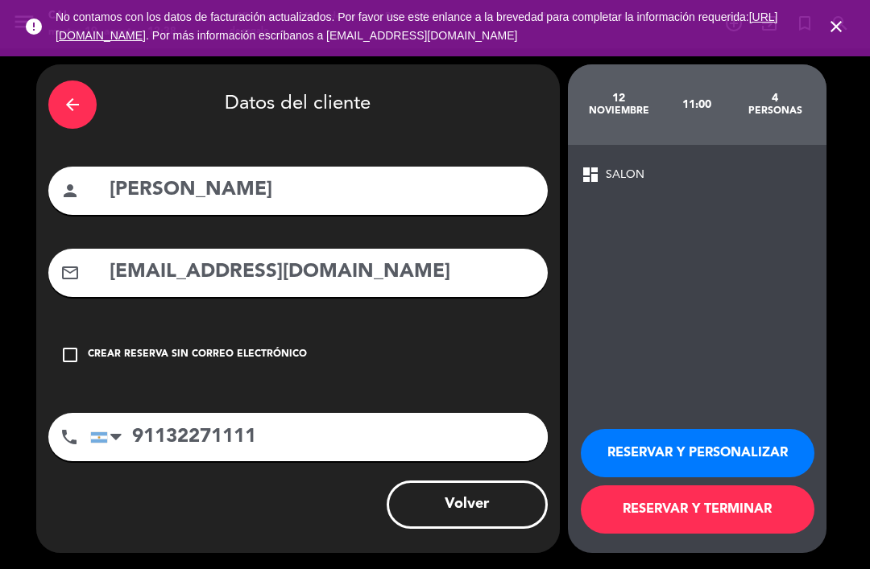
type input "91132271111"
click at [752, 445] on button "RESERVAR Y PERSONALIZAR" at bounding box center [698, 453] width 234 height 48
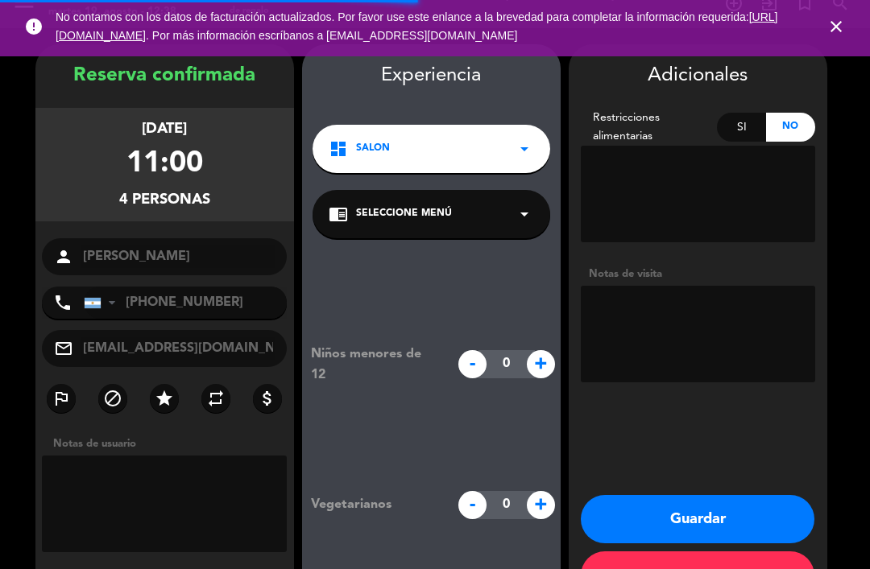
scroll to position [42, 0]
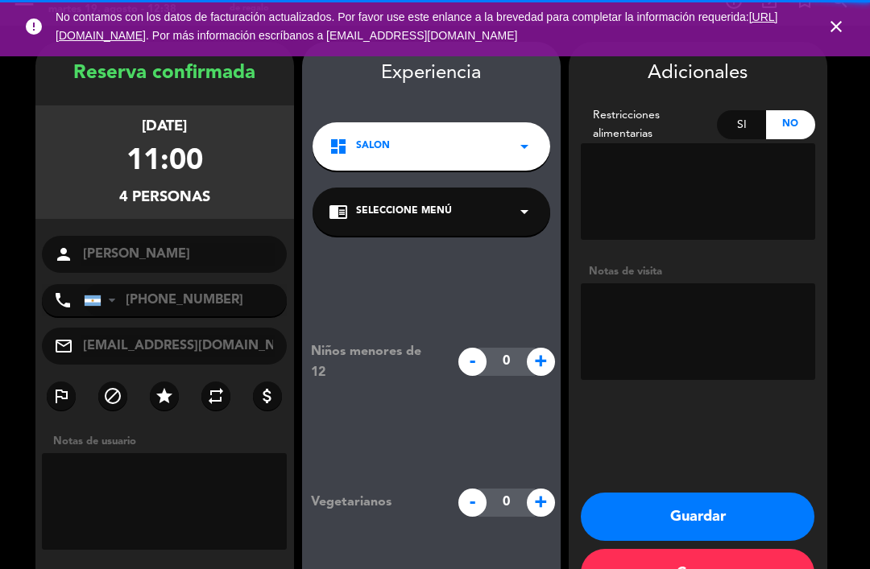
click at [187, 453] on textarea at bounding box center [165, 501] width 246 height 97
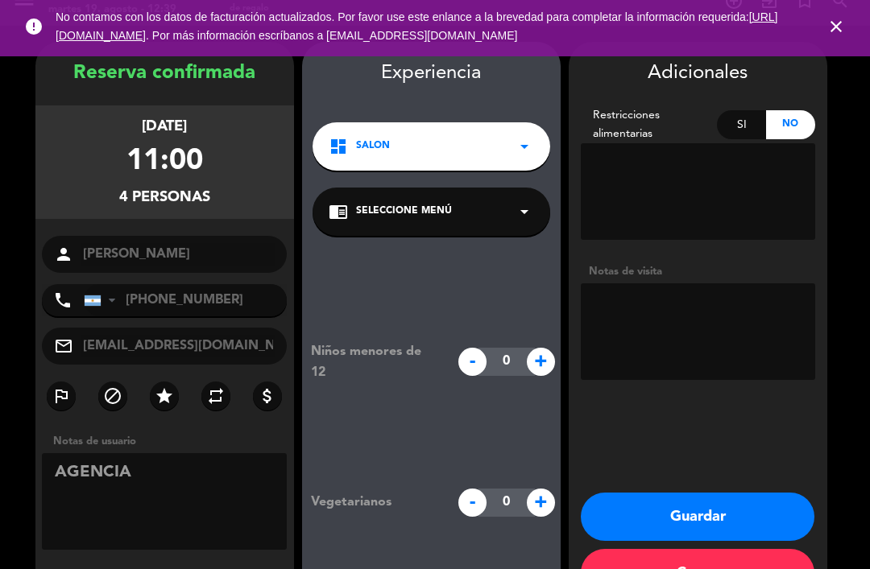
type textarea "AGENCIA"
click at [68, 387] on icon "outlined_flag" at bounding box center [61, 396] width 19 height 19
click at [62, 387] on icon "outlined_flag" at bounding box center [61, 396] width 19 height 19
click at [826, 20] on icon "close" at bounding box center [835, 26] width 19 height 19
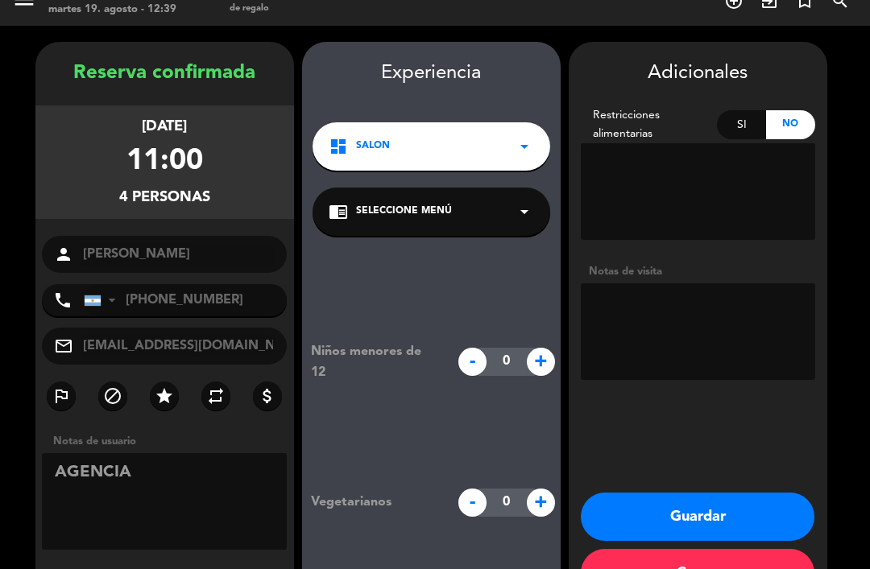
click at [496, 188] on div "chrome_reader_mode Seleccione Menú arrow_drop_down" at bounding box center [431, 212] width 238 height 48
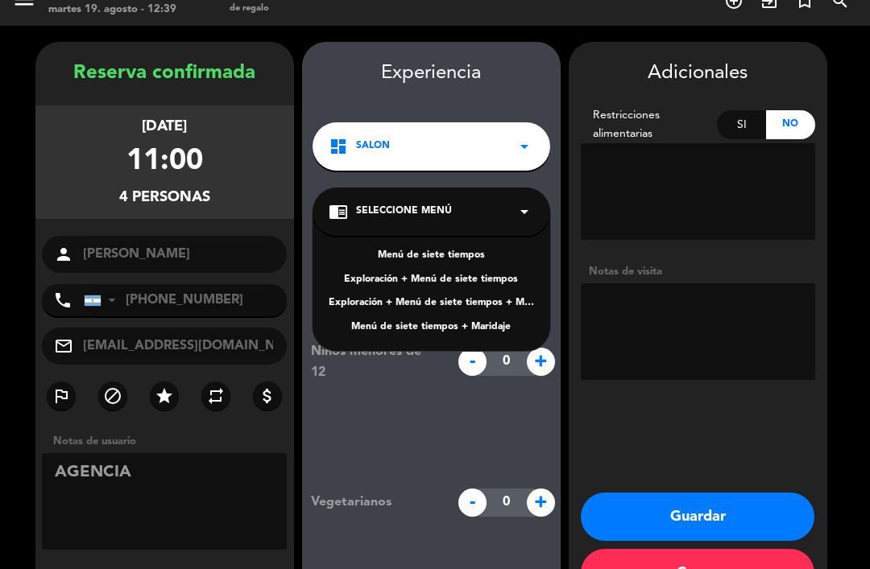
click at [494, 296] on div "Exploración + Menú de siete tiempos + Maridaje" at bounding box center [431, 304] width 205 height 16
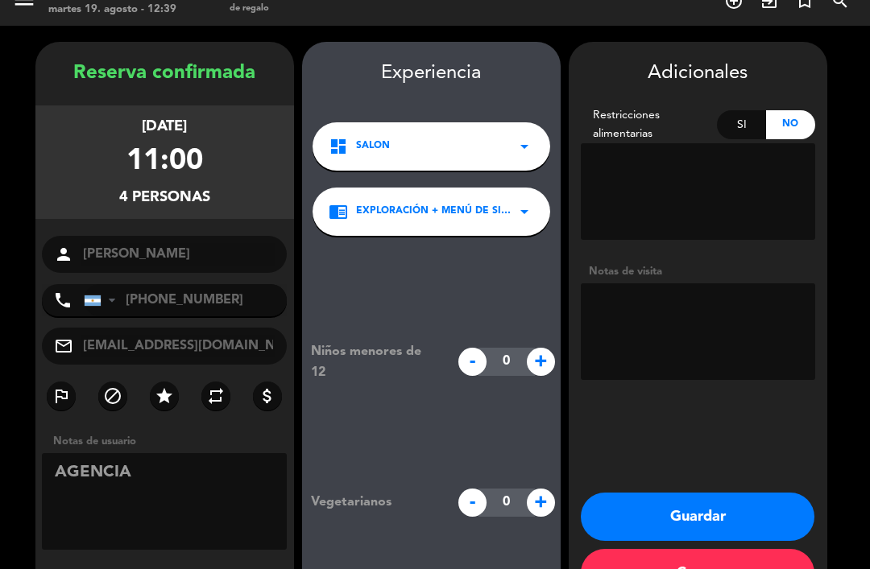
click at [176, 186] on div "4 personas" at bounding box center [164, 197] width 91 height 23
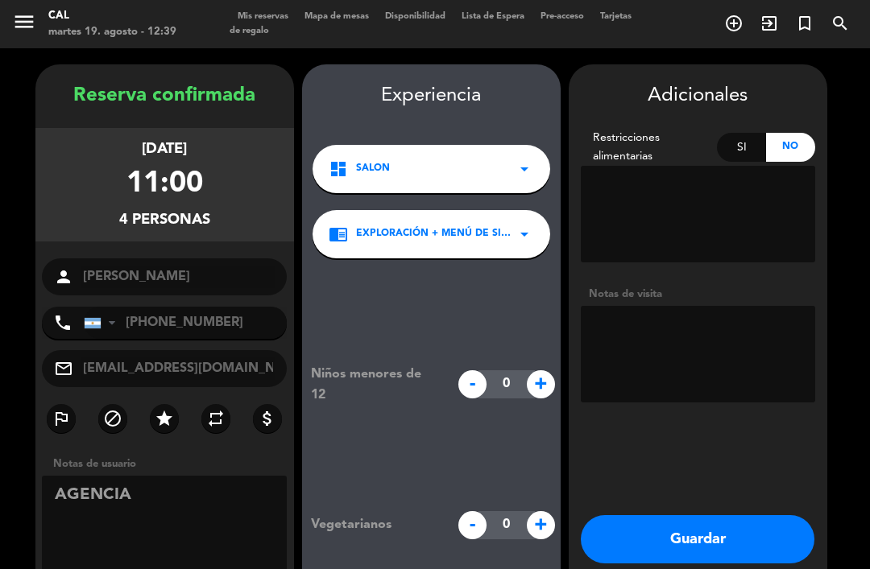
scroll to position [0, 0]
click at [203, 456] on div "Notas de usuario" at bounding box center [169, 464] width 249 height 17
click at [178, 209] on div "4 personas" at bounding box center [164, 220] width 91 height 23
click at [197, 161] on div "11:00" at bounding box center [164, 185] width 77 height 48
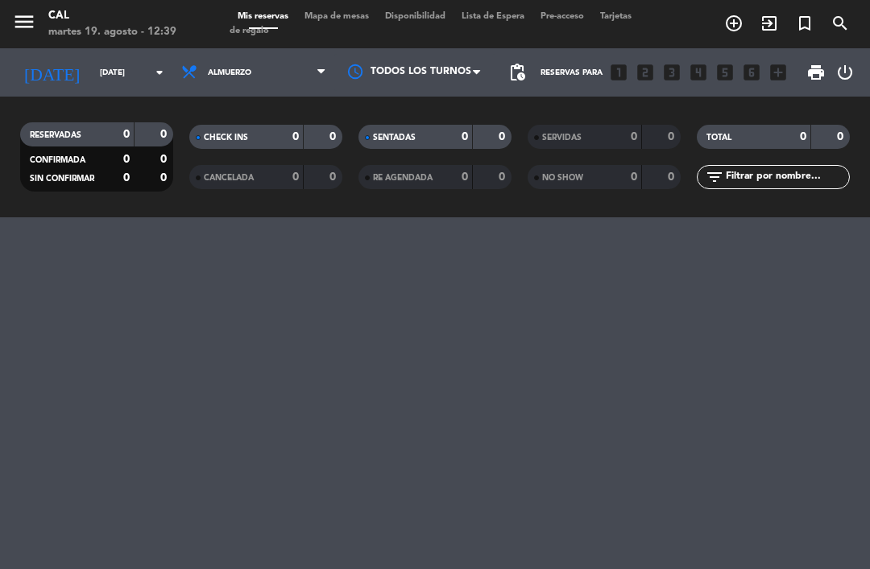
click at [143, 60] on input "[DATE]" at bounding box center [147, 72] width 110 height 25
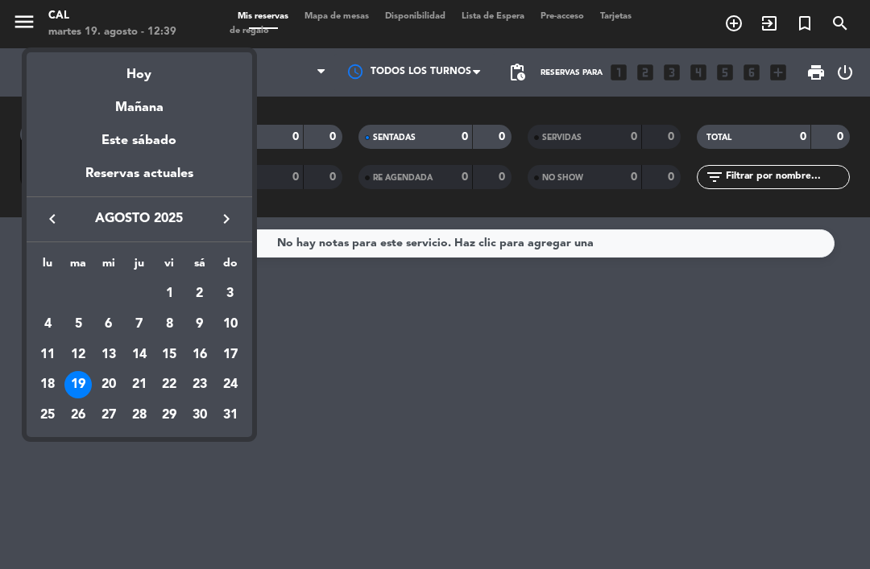
click at [182, 184] on div "Reservas actuales" at bounding box center [140, 179] width 226 height 33
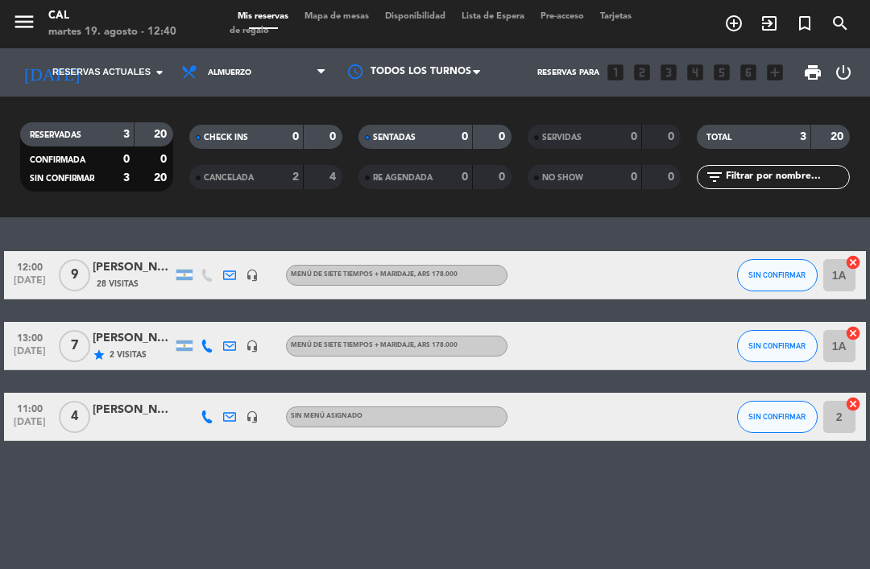
click at [122, 401] on div "[PERSON_NAME]" at bounding box center [133, 410] width 81 height 19
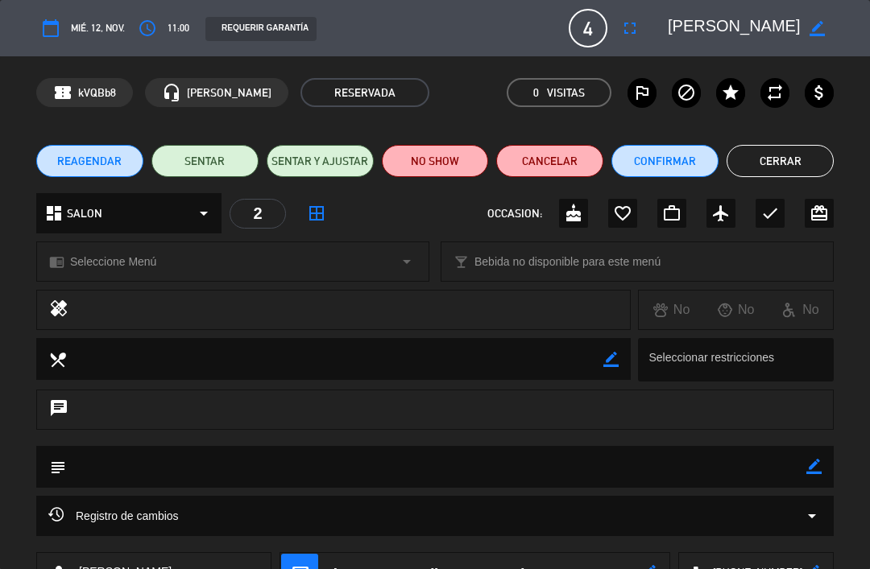
click at [629, 27] on icon "fullscreen" at bounding box center [629, 28] width 19 height 19
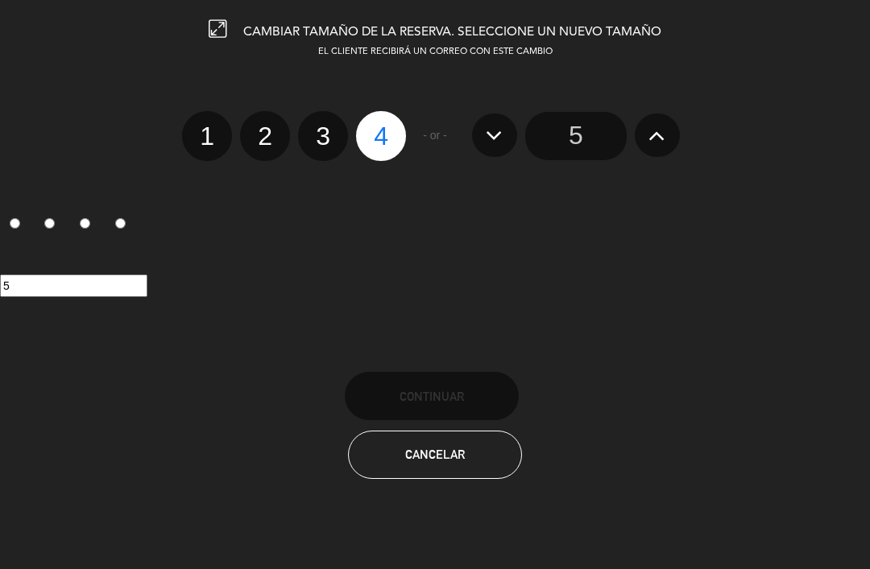
click at [587, 136] on input "5" at bounding box center [575, 136] width 101 height 48
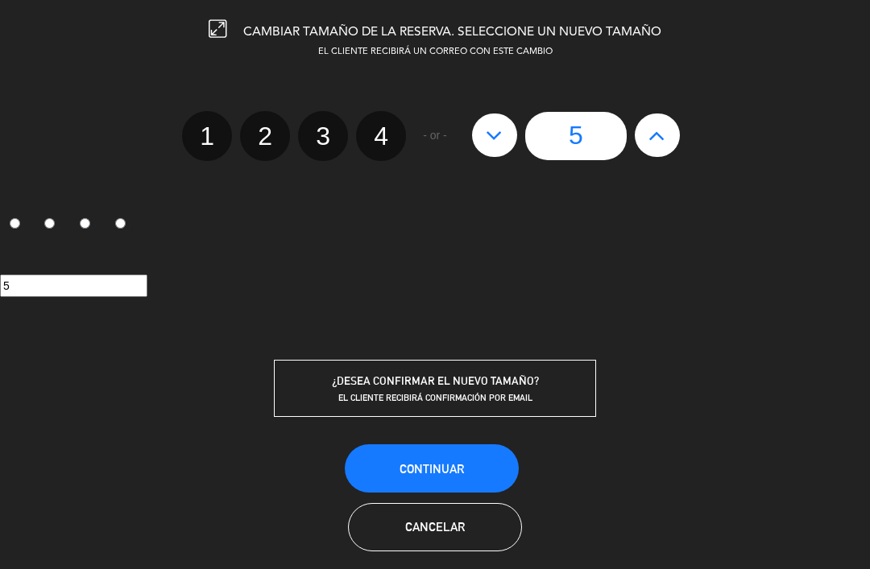
click at [460, 468] on span "Continuar" at bounding box center [431, 469] width 64 height 14
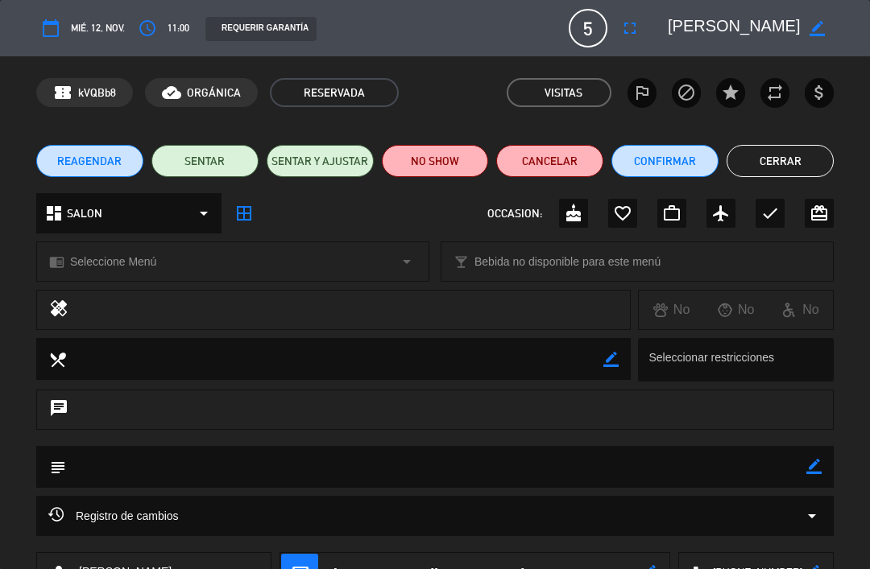
click at [310, 262] on div "chrome_reader_mode Seleccione Menú arrow_drop_down" at bounding box center [232, 261] width 391 height 39
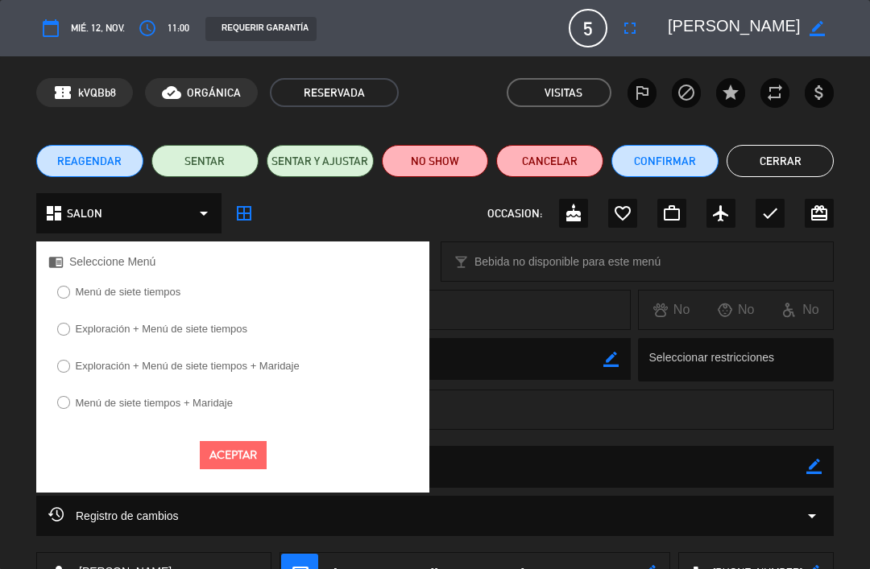
click at [230, 371] on label "Exploración + Menú de siete tiempos + Maridaje" at bounding box center [188, 366] width 224 height 10
click at [241, 454] on button "Aceptar" at bounding box center [233, 455] width 67 height 28
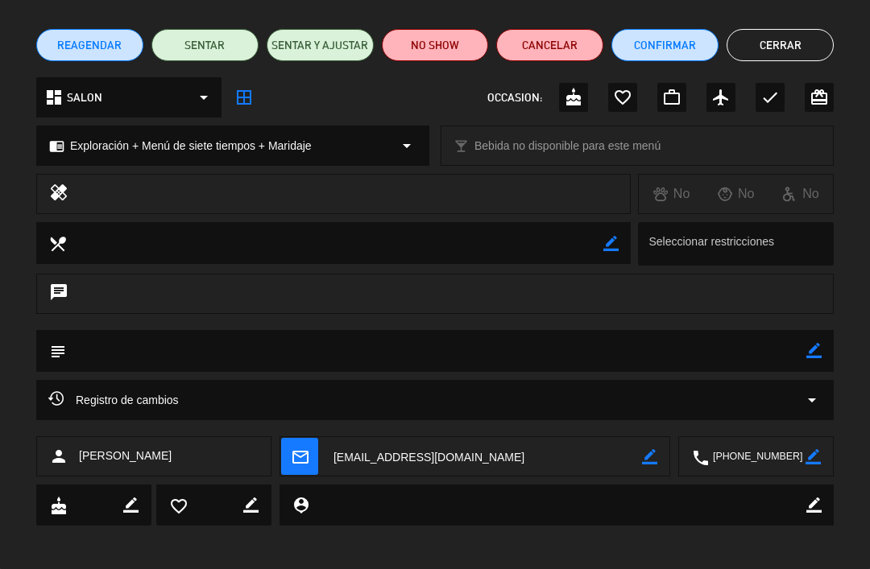
scroll to position [116, 0]
click at [317, 348] on textarea at bounding box center [436, 350] width 740 height 41
click at [65, 354] on icon "subject" at bounding box center [57, 351] width 18 height 18
click at [54, 350] on icon "subject" at bounding box center [57, 351] width 18 height 18
click at [815, 350] on icon "border_color" at bounding box center [813, 350] width 15 height 15
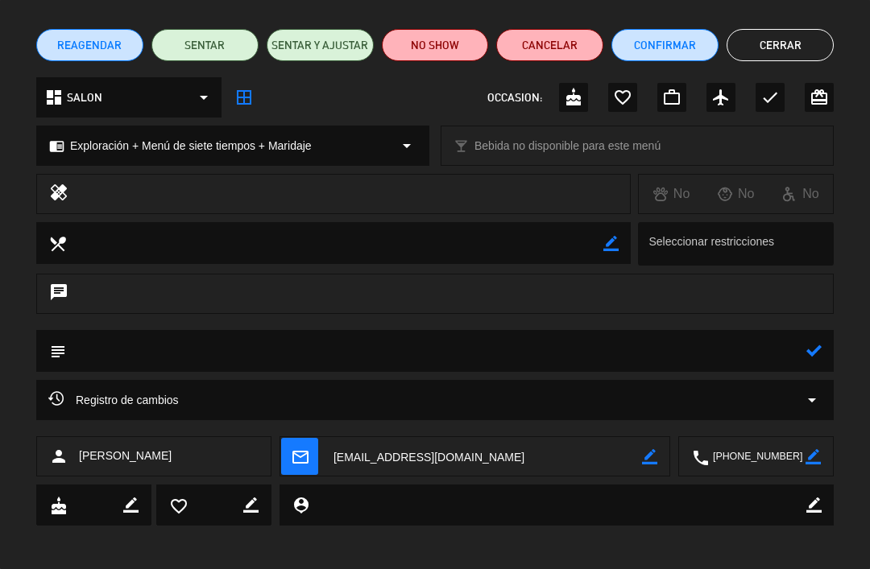
click at [557, 346] on textarea at bounding box center [436, 350] width 740 height 41
type textarea "AGENCIA"
click at [667, 43] on button "Confirmar" at bounding box center [664, 45] width 107 height 32
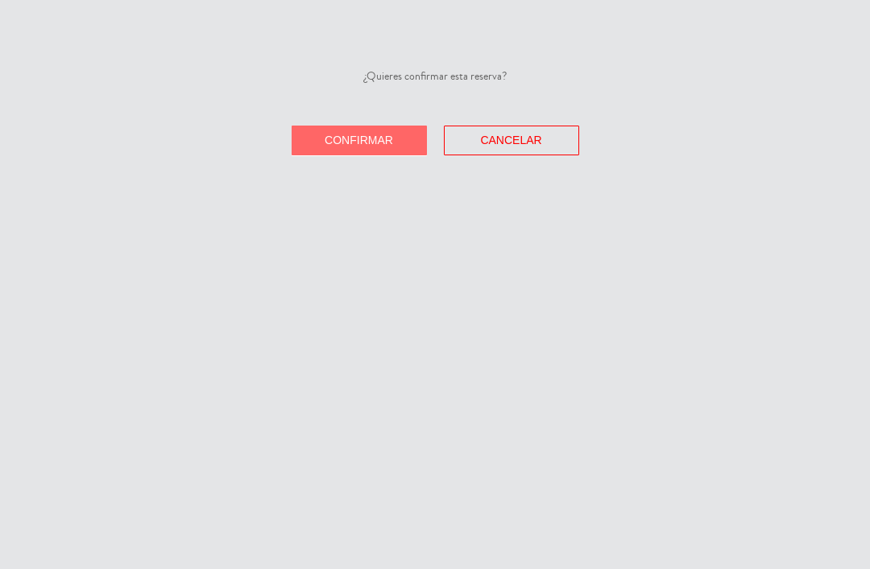
click at [519, 141] on span "Cancelar" at bounding box center [510, 140] width 61 height 13
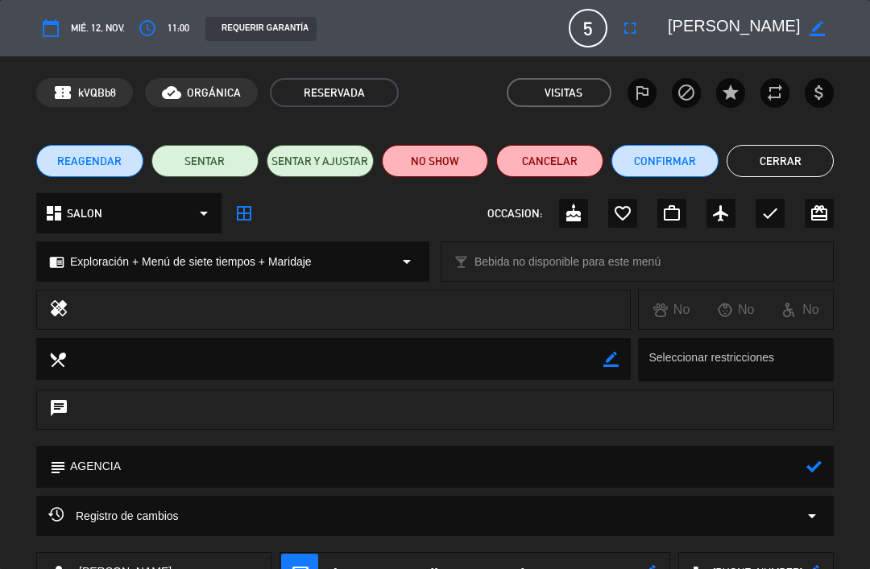
scroll to position [0, 0]
click at [793, 159] on button "Cerrar" at bounding box center [779, 161] width 107 height 32
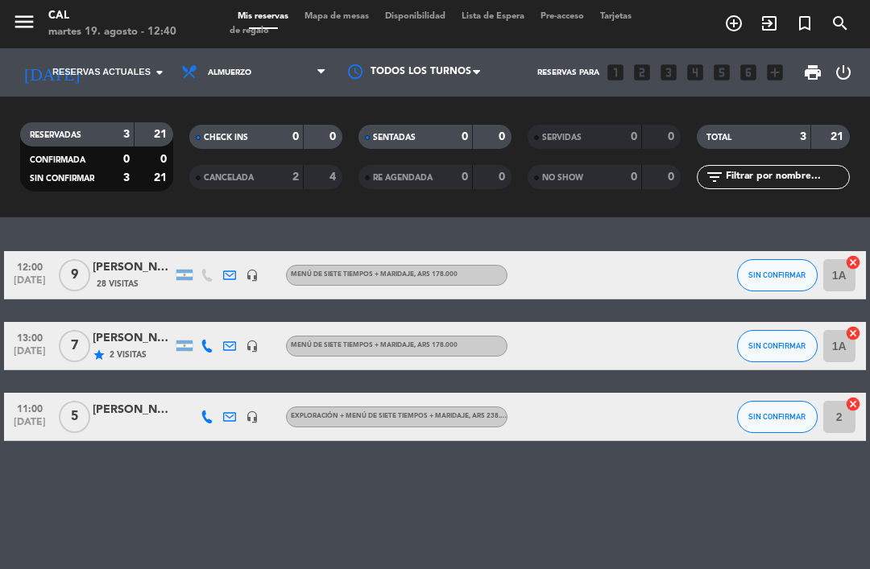
click at [388, 469] on div "12:00 [DATE] 9 [PERSON_NAME] amigo [PERSON_NAME] 28 Visitas headset_mic Menú de…" at bounding box center [435, 393] width 870 height 352
